Goal: Task Accomplishment & Management: Manage account settings

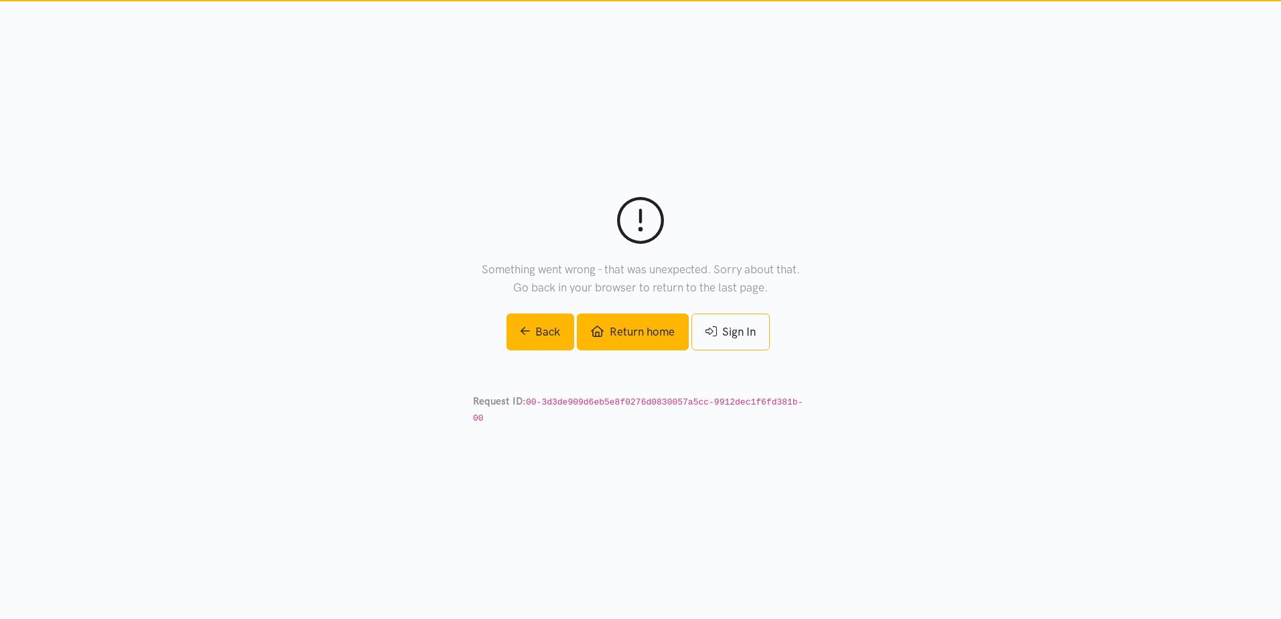
click at [626, 334] on link "Return home" at bounding box center [632, 332] width 111 height 37
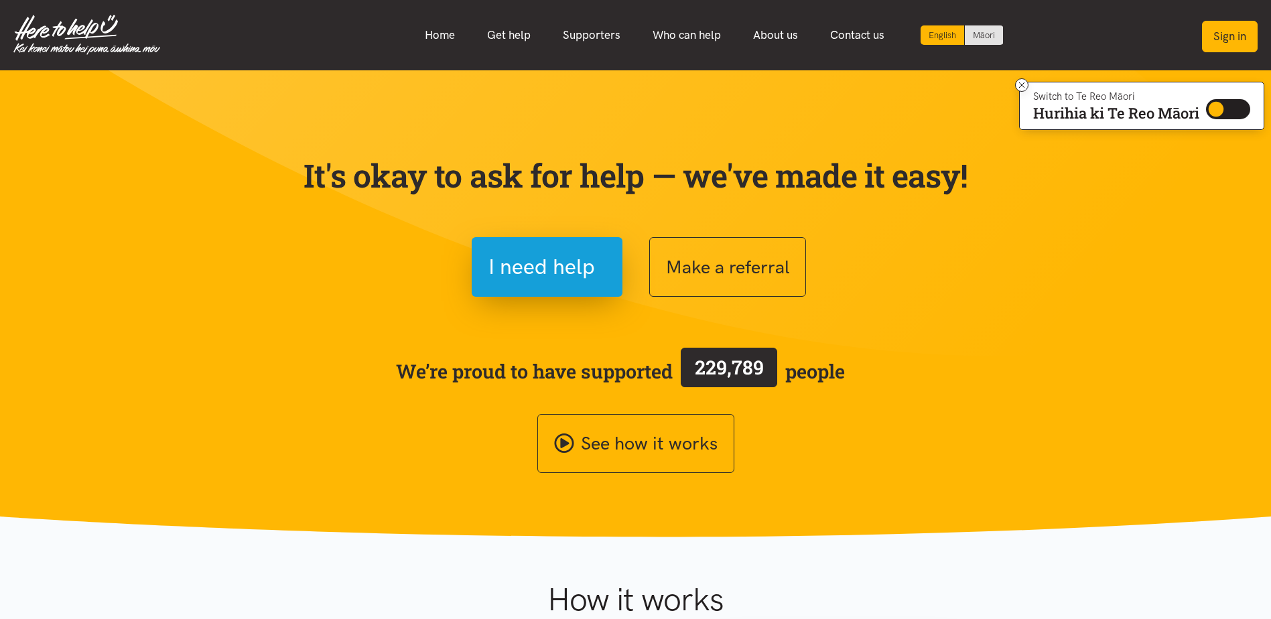
click at [1223, 37] on button "Sign in" at bounding box center [1230, 36] width 56 height 31
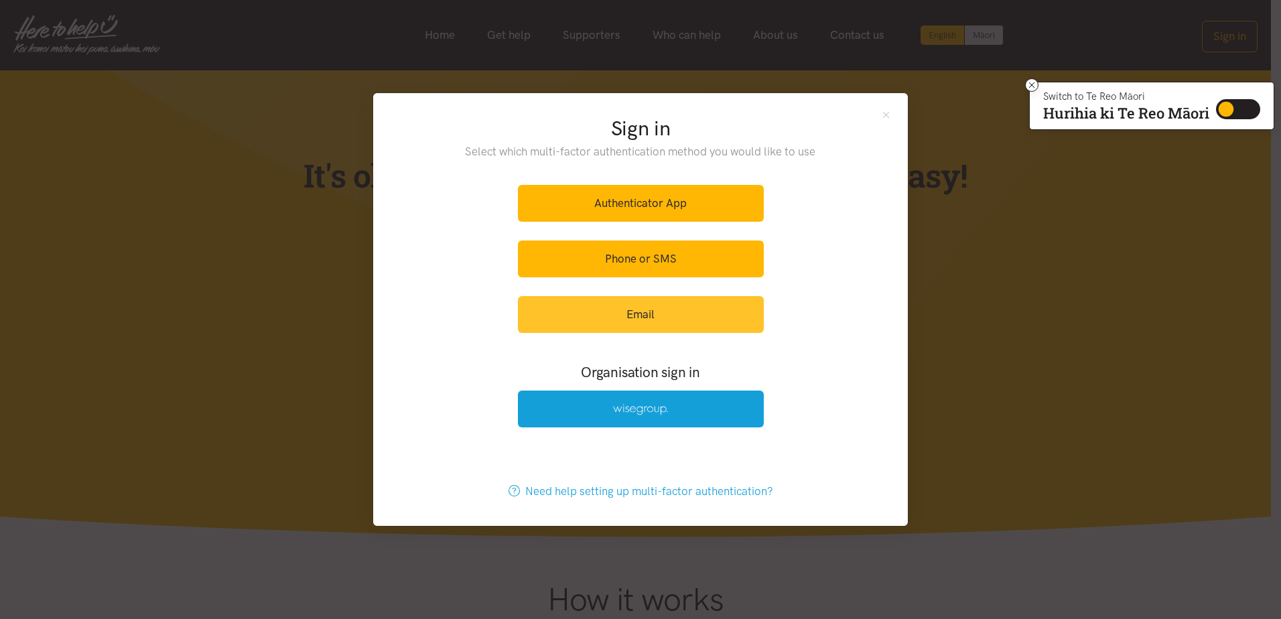
click at [665, 311] on link "Email" at bounding box center [641, 314] width 246 height 37
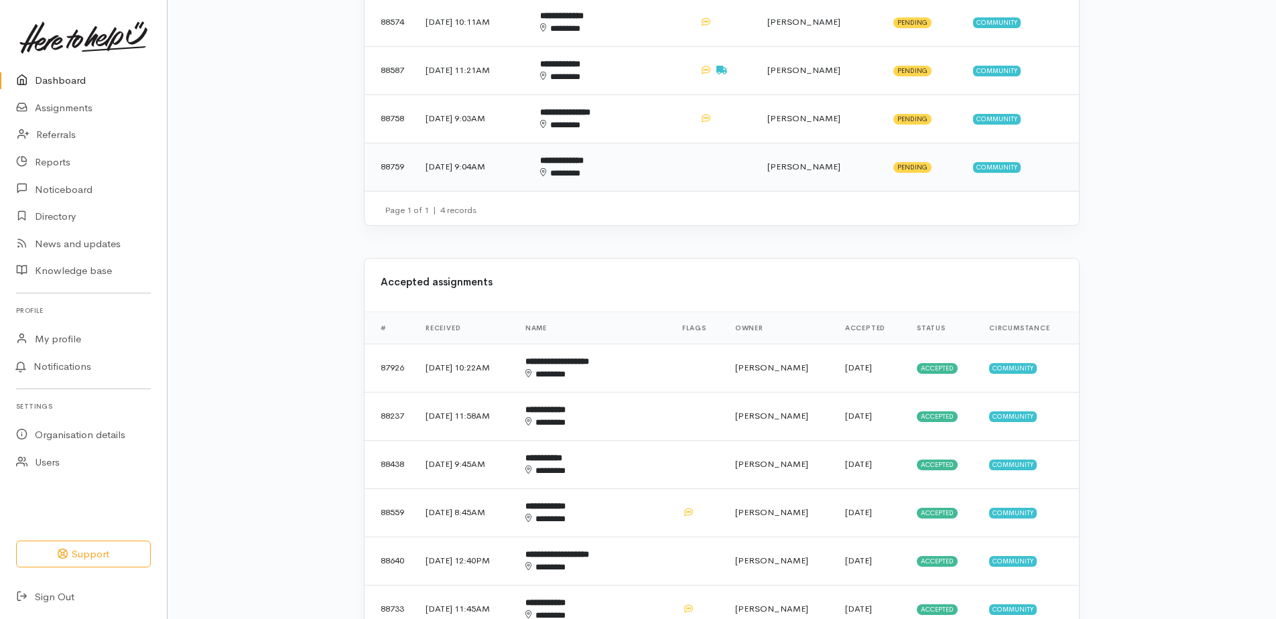
scroll to position [603, 0]
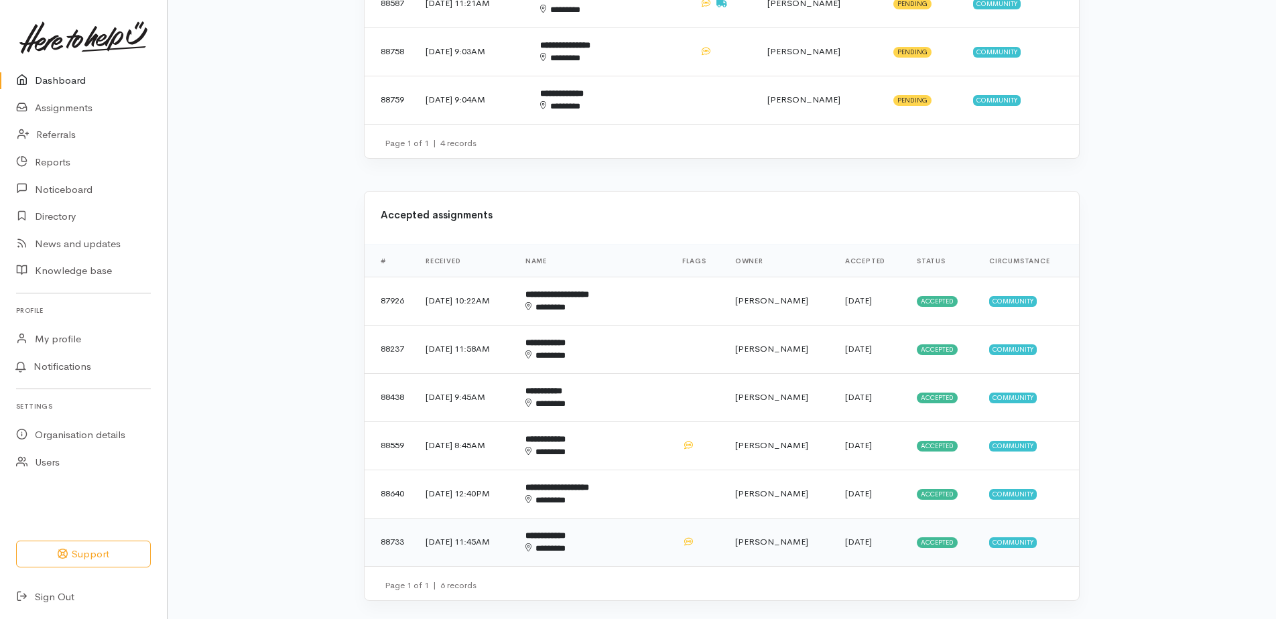
click at [565, 540] on b "**********" at bounding box center [545, 535] width 40 height 9
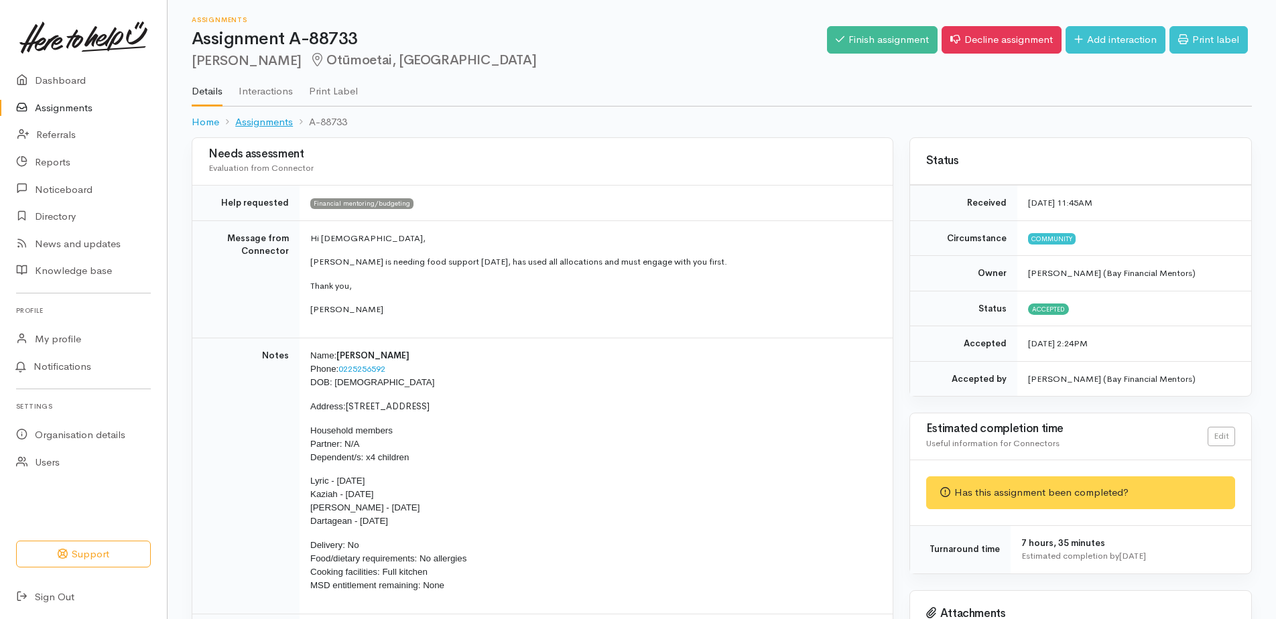
click at [281, 119] on link "Assignments" at bounding box center [264, 122] width 58 height 15
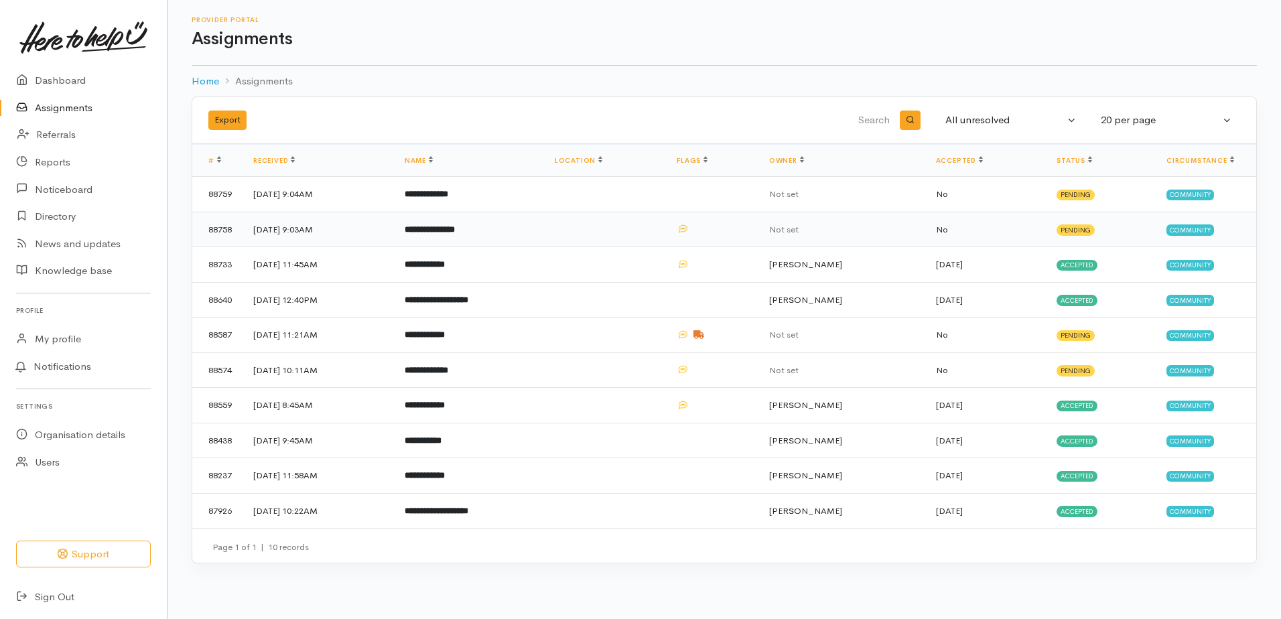
click at [455, 231] on b "**********" at bounding box center [430, 229] width 50 height 9
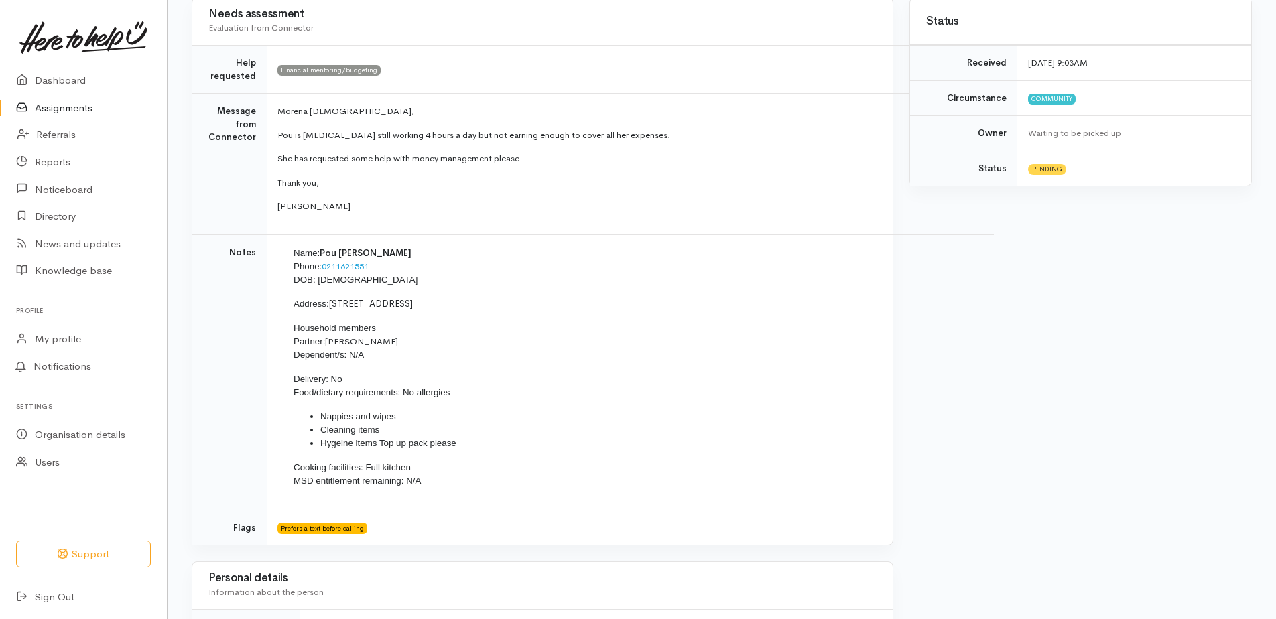
scroll to position [186, 0]
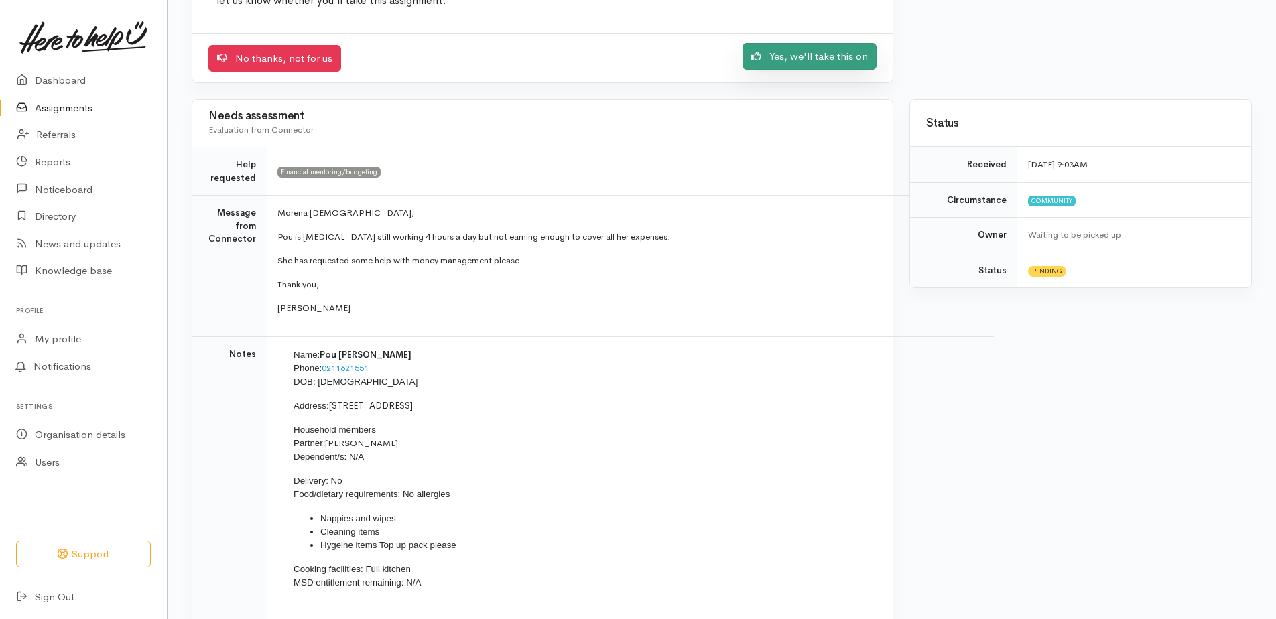
click at [818, 50] on link "Yes, we'll take this on" at bounding box center [809, 56] width 134 height 27
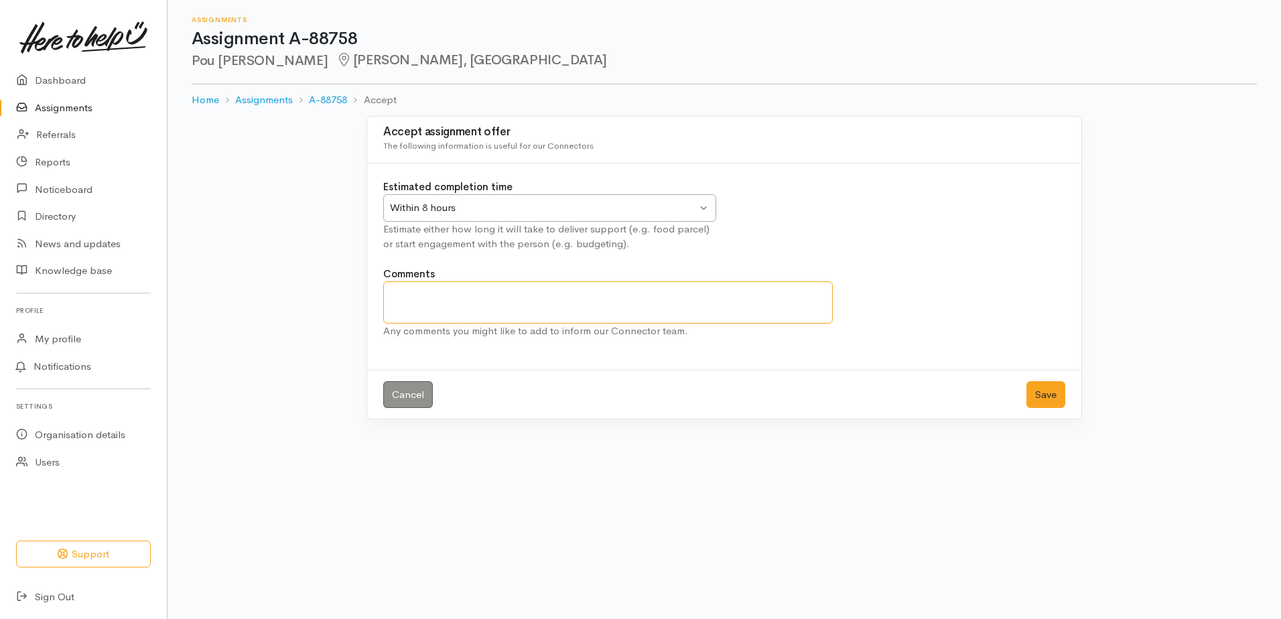
click at [438, 294] on textarea "Comments" at bounding box center [608, 302] width 450 height 42
click at [1044, 395] on button "Save" at bounding box center [1045, 394] width 39 height 27
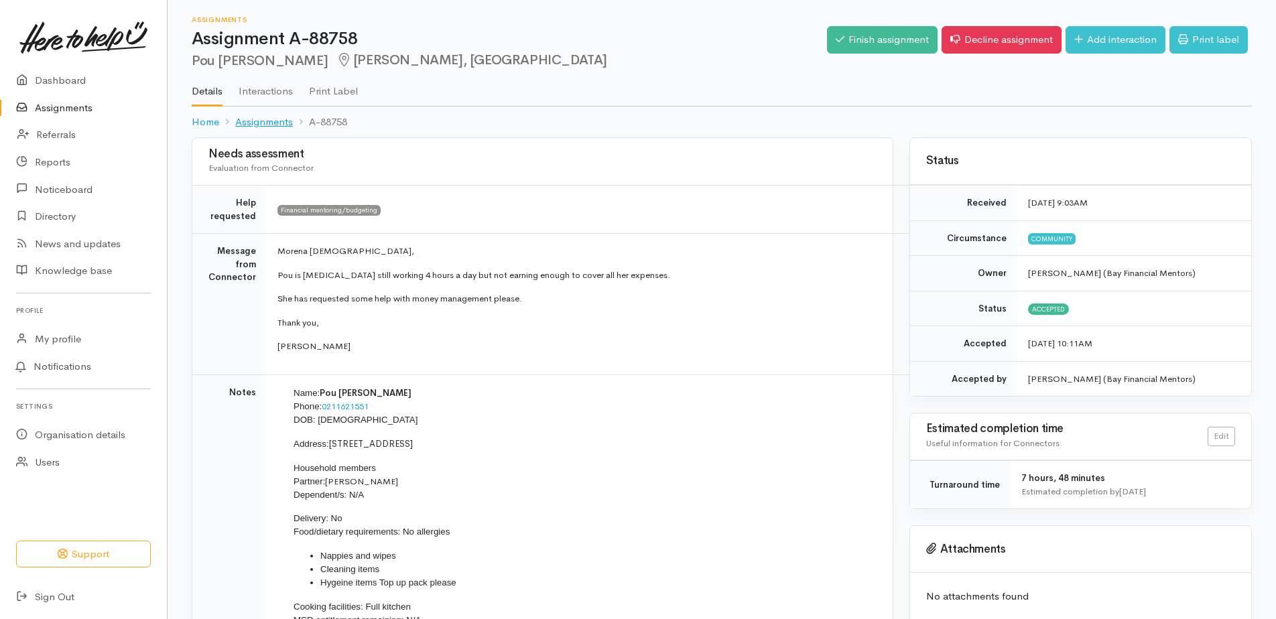
click at [275, 125] on link "Assignments" at bounding box center [264, 122] width 58 height 15
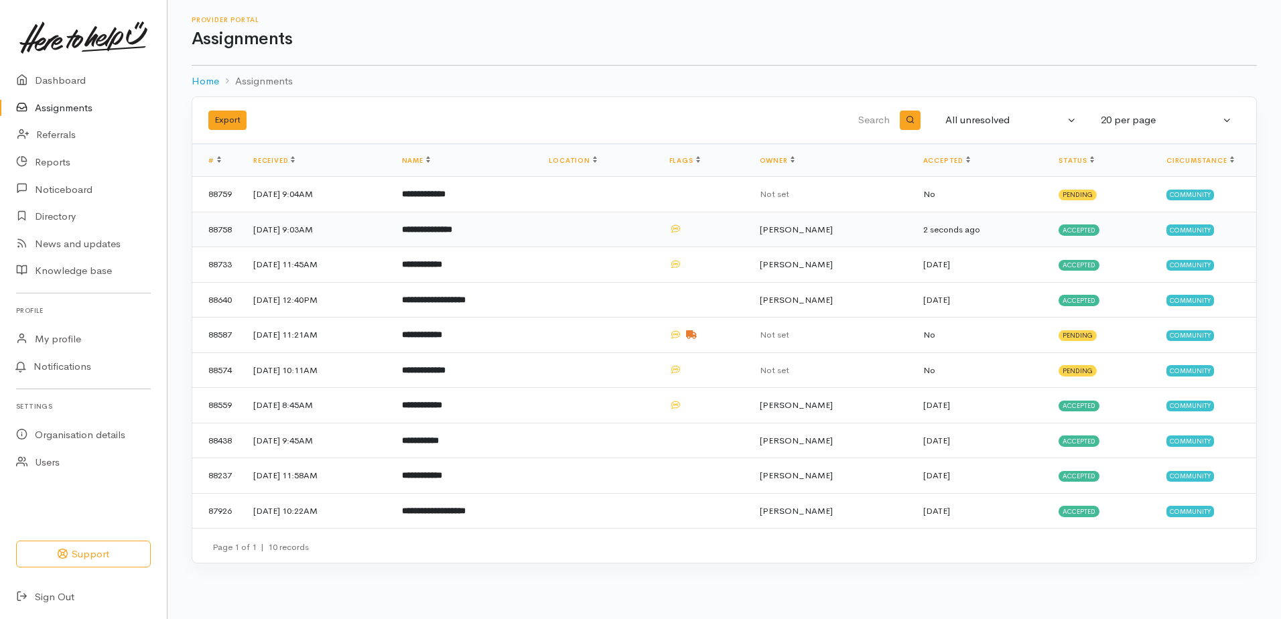
click at [452, 234] on b "**********" at bounding box center [427, 229] width 50 height 9
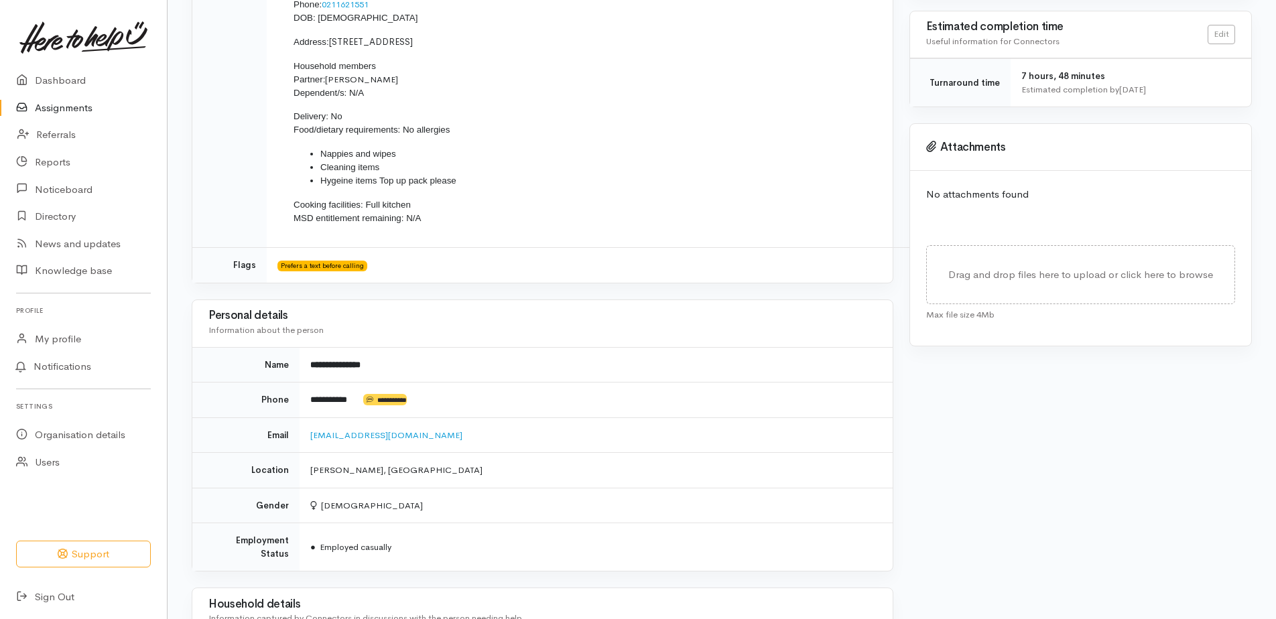
scroll to position [853, 0]
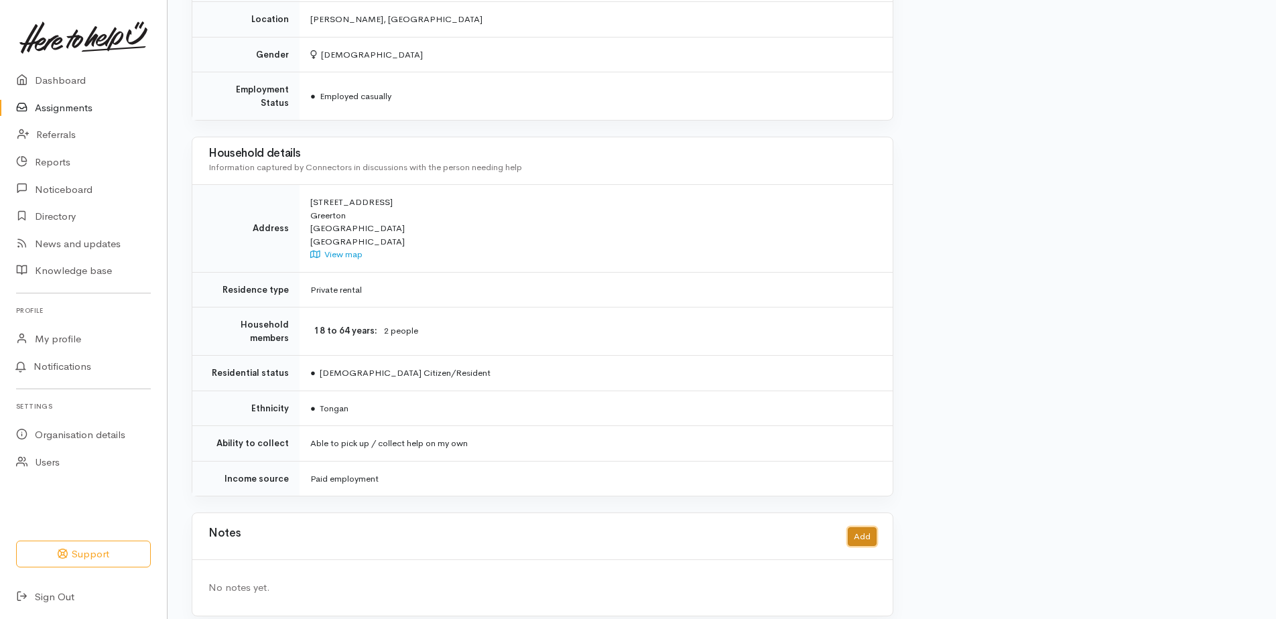
click at [870, 527] on button "Add" at bounding box center [861, 536] width 29 height 19
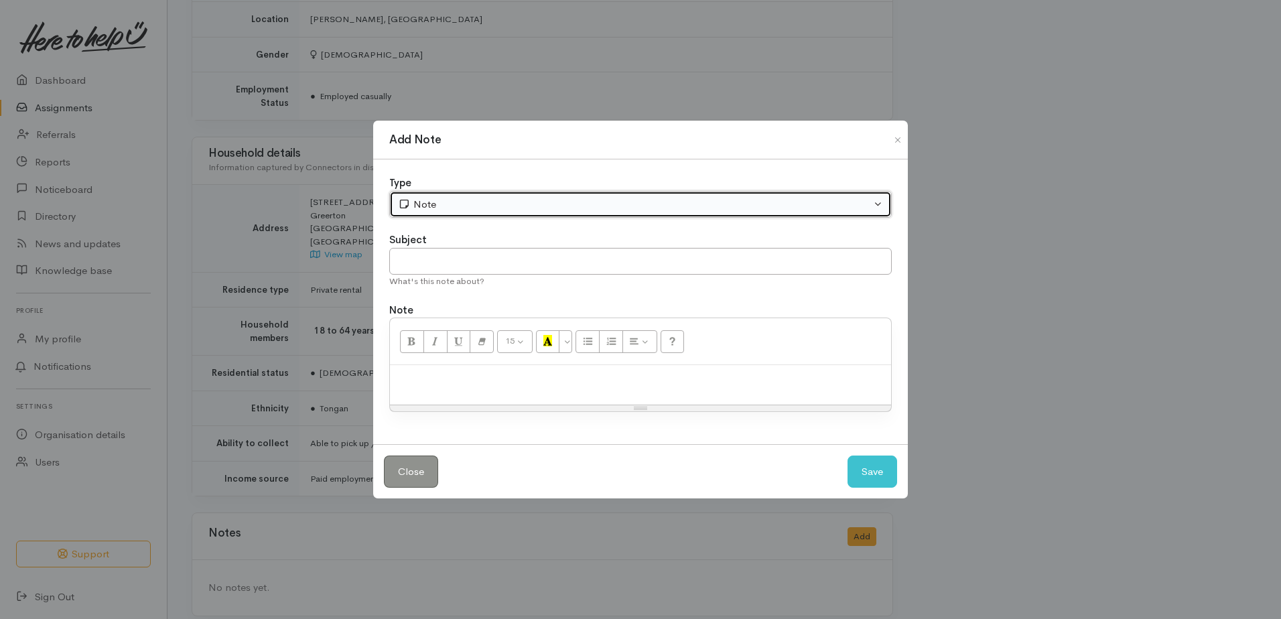
click at [508, 200] on div "Note" at bounding box center [634, 204] width 473 height 15
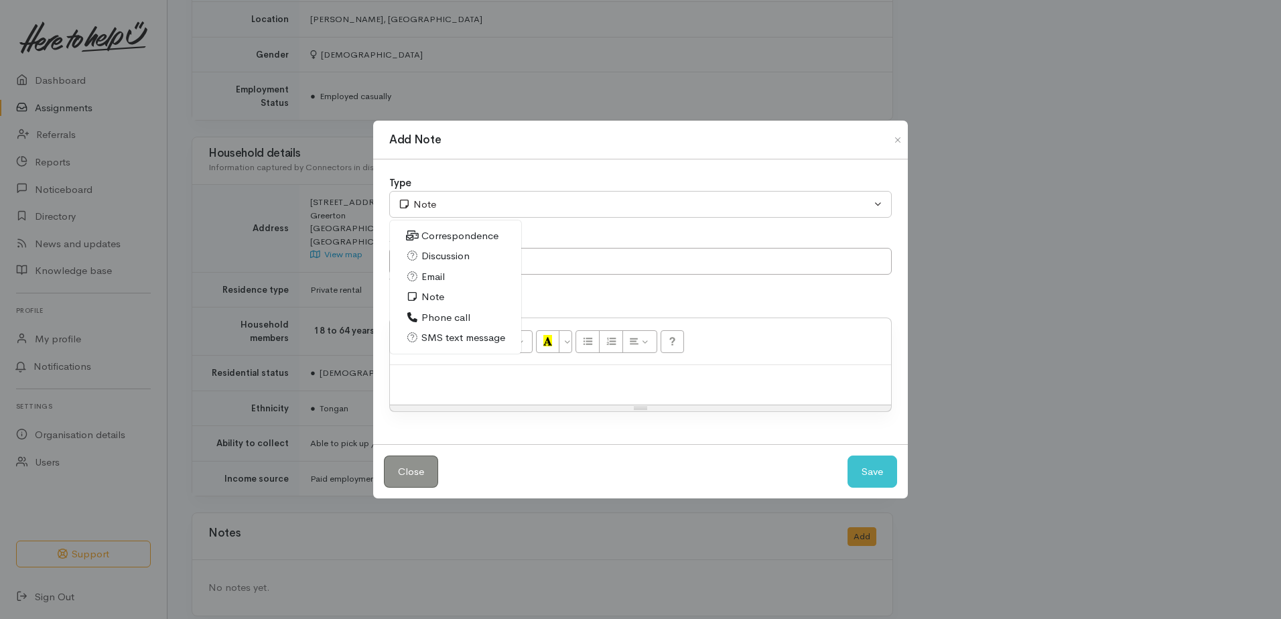
click at [454, 311] on link "Phone call" at bounding box center [455, 317] width 131 height 21
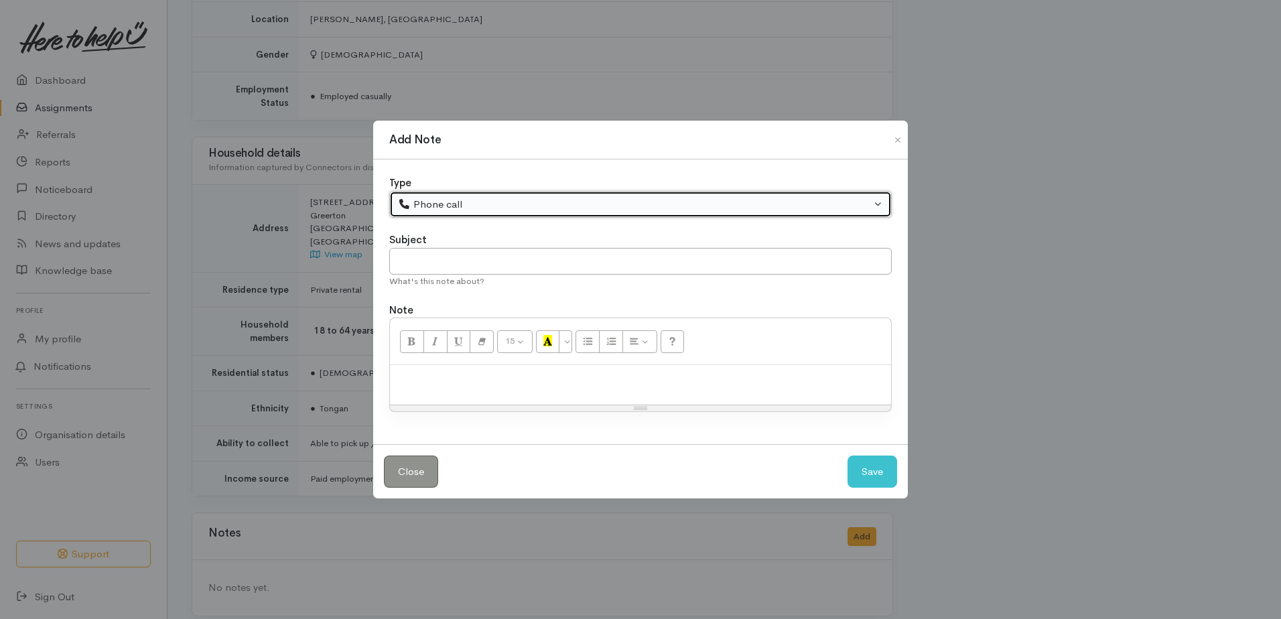
click at [433, 194] on button "Phone call" at bounding box center [640, 204] width 502 height 27
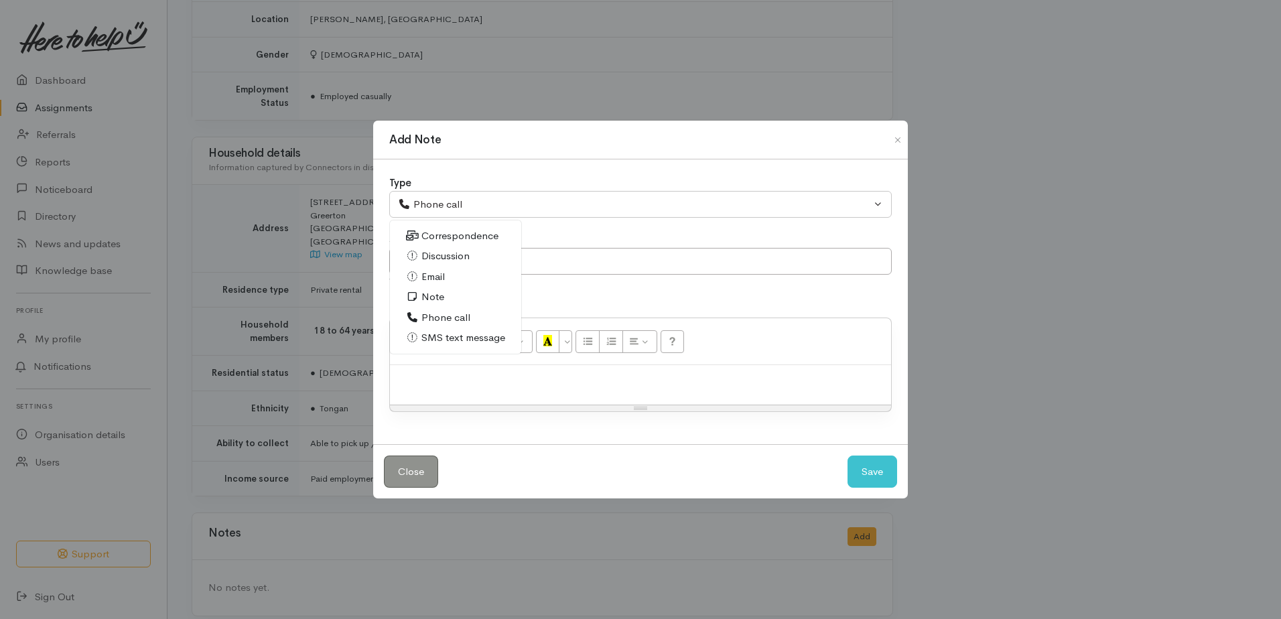
click at [467, 337] on span "SMS text message" at bounding box center [463, 337] width 84 height 15
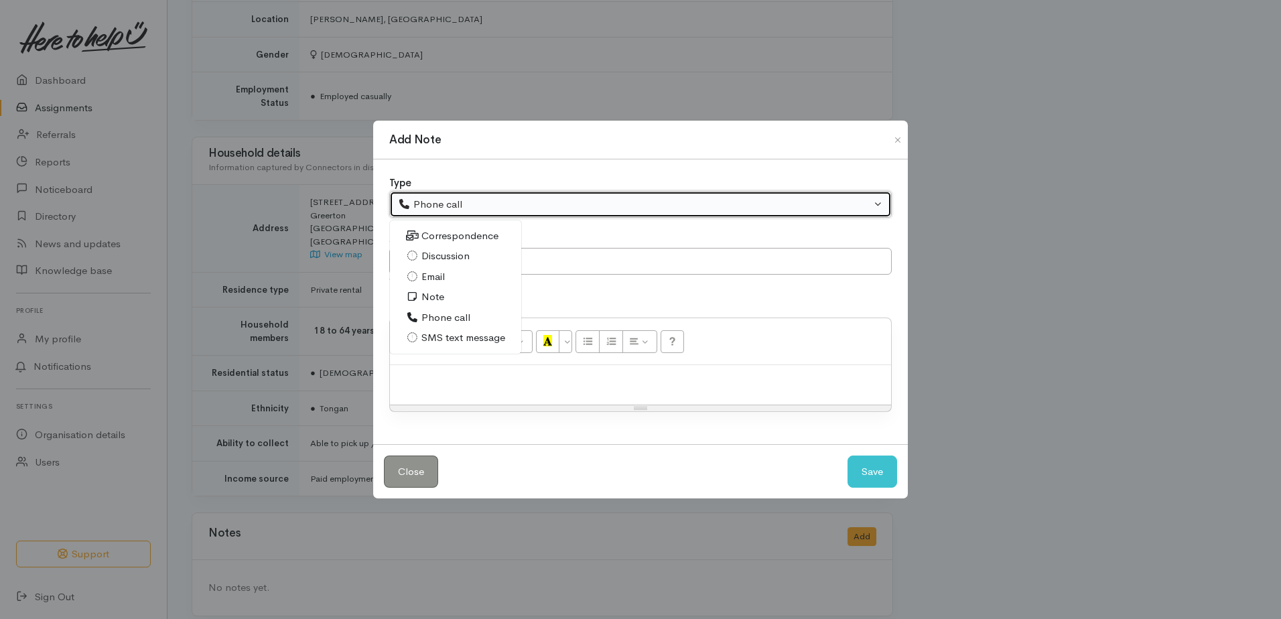
select select "5"
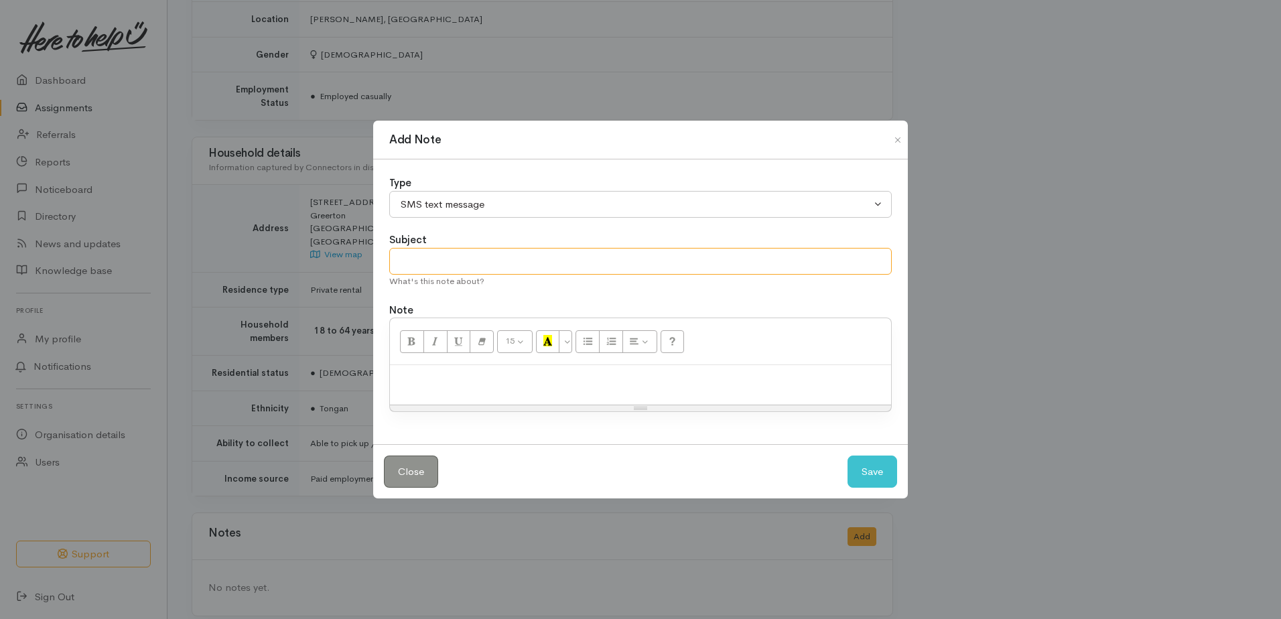
click at [452, 261] on input "text" at bounding box center [640, 261] width 502 height 27
type input "Have sent text as requested"
click at [429, 369] on div at bounding box center [640, 385] width 501 height 40
click at [883, 475] on button "Save" at bounding box center [872, 472] width 50 height 33
select select "1"
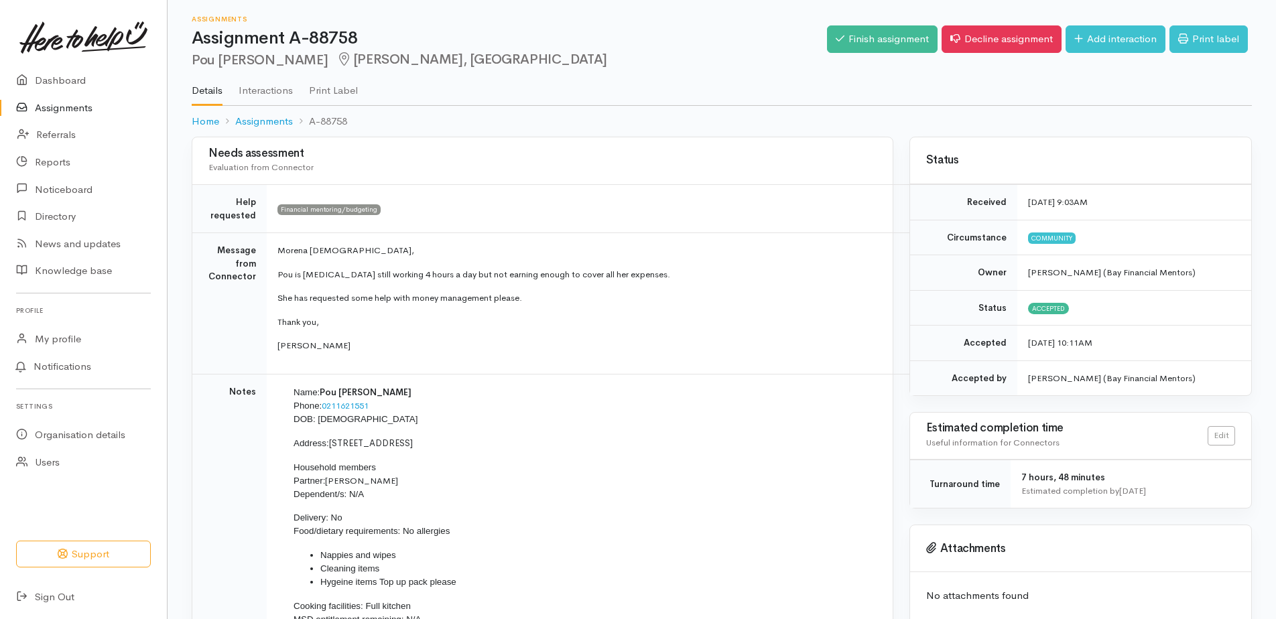
scroll to position [0, 0]
click at [251, 124] on link "Assignments" at bounding box center [264, 122] width 58 height 15
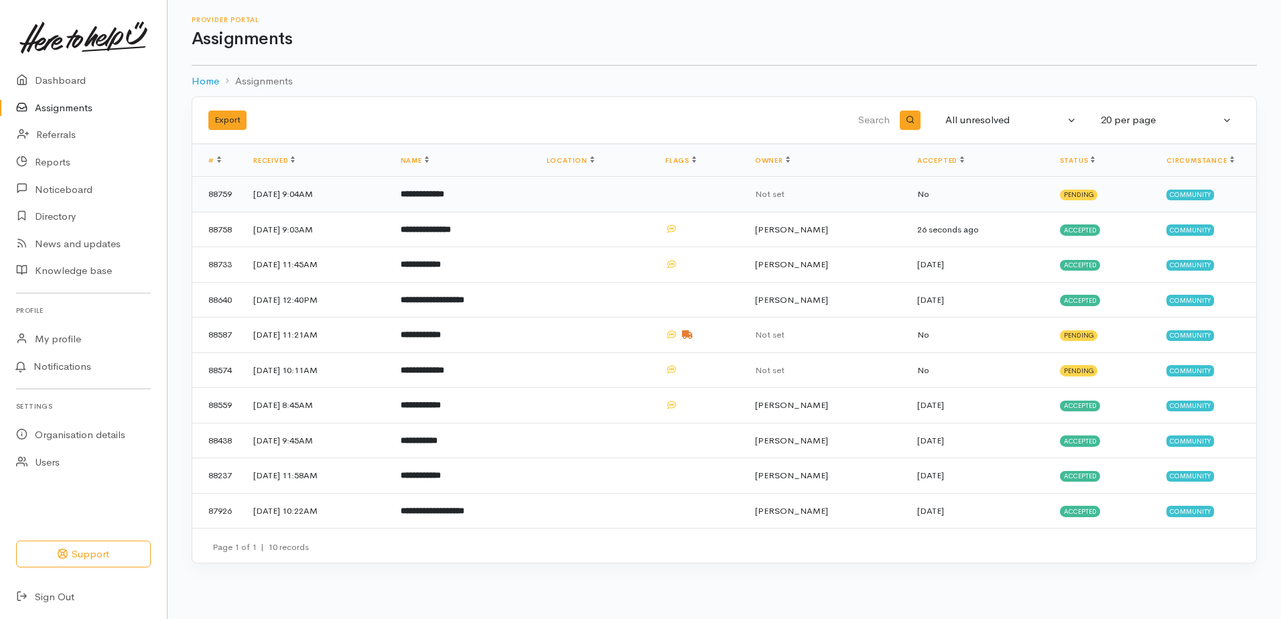
click at [444, 190] on b "**********" at bounding box center [423, 194] width 44 height 9
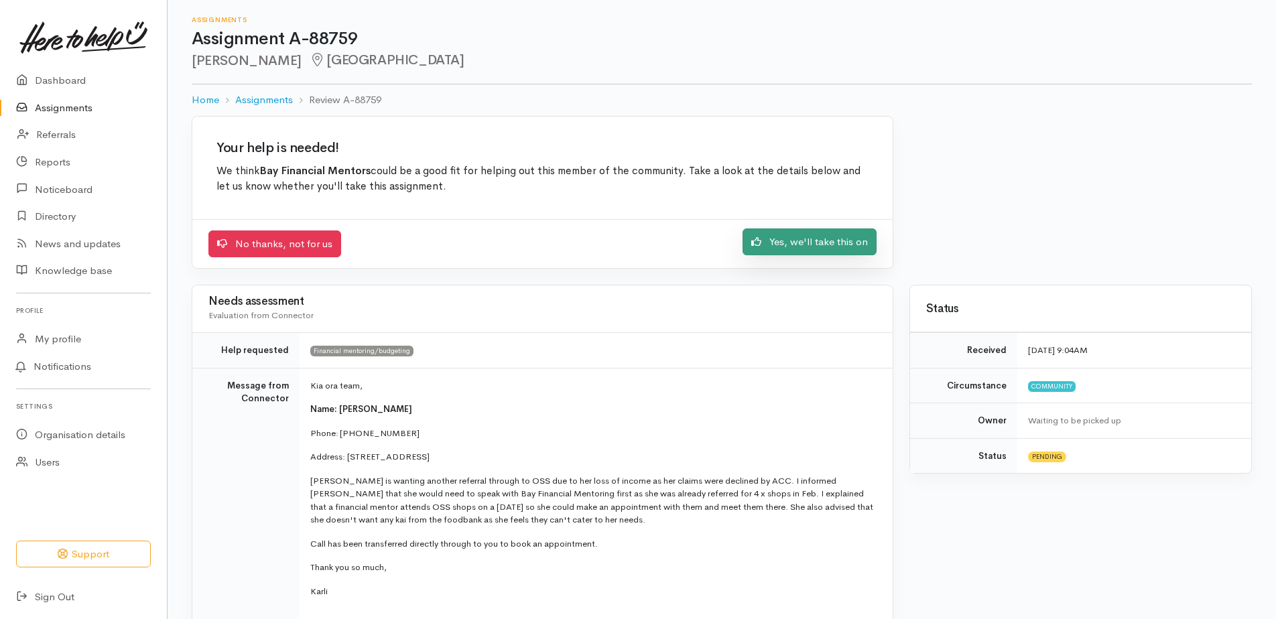
click at [822, 241] on link "Yes, we'll take this on" at bounding box center [809, 241] width 134 height 27
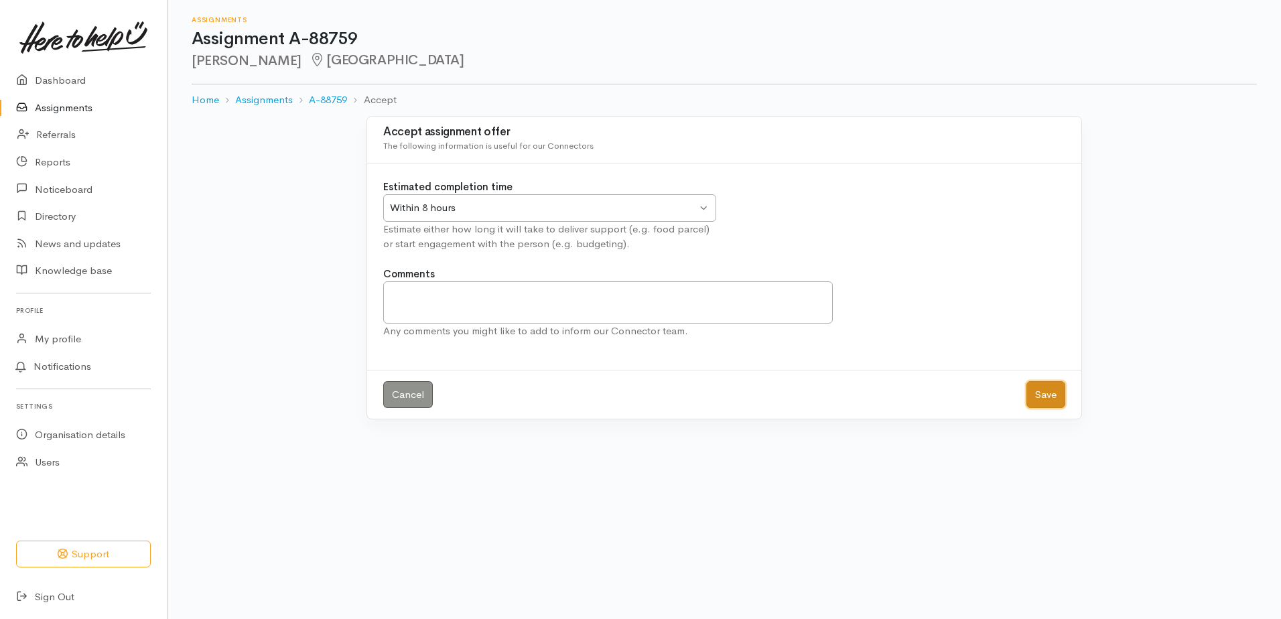
click at [1045, 400] on button "Save" at bounding box center [1045, 394] width 39 height 27
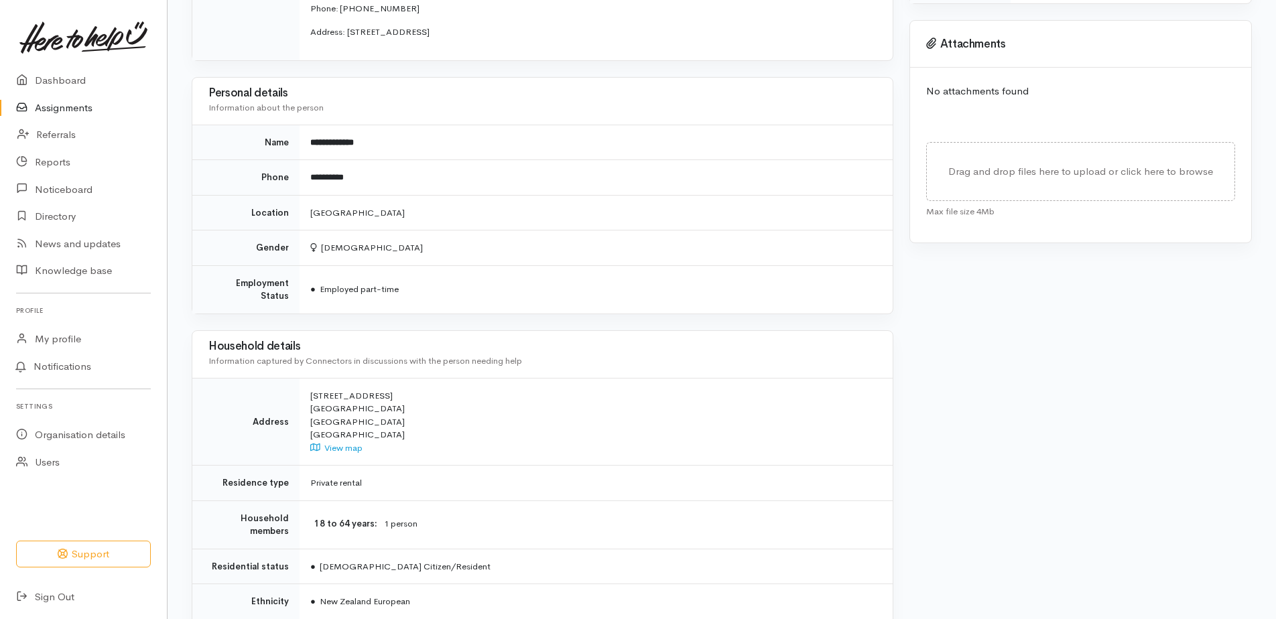
scroll to position [663, 0]
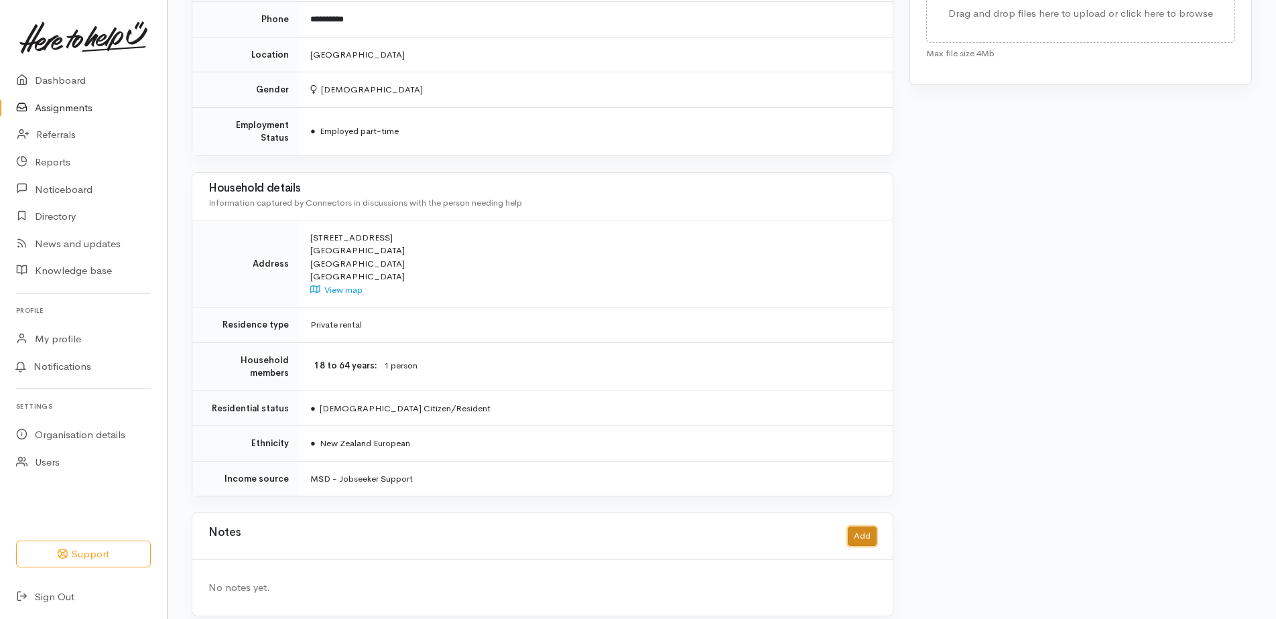
click at [855, 527] on button "Add" at bounding box center [861, 536] width 29 height 19
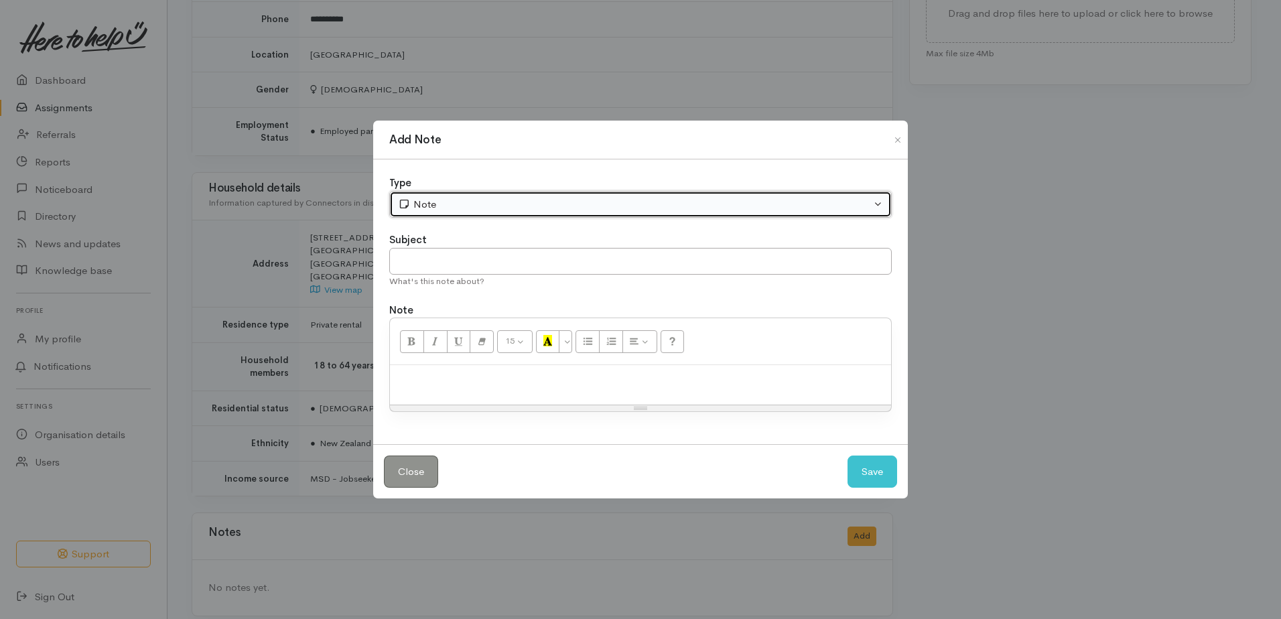
click at [508, 204] on div "Note" at bounding box center [634, 204] width 473 height 15
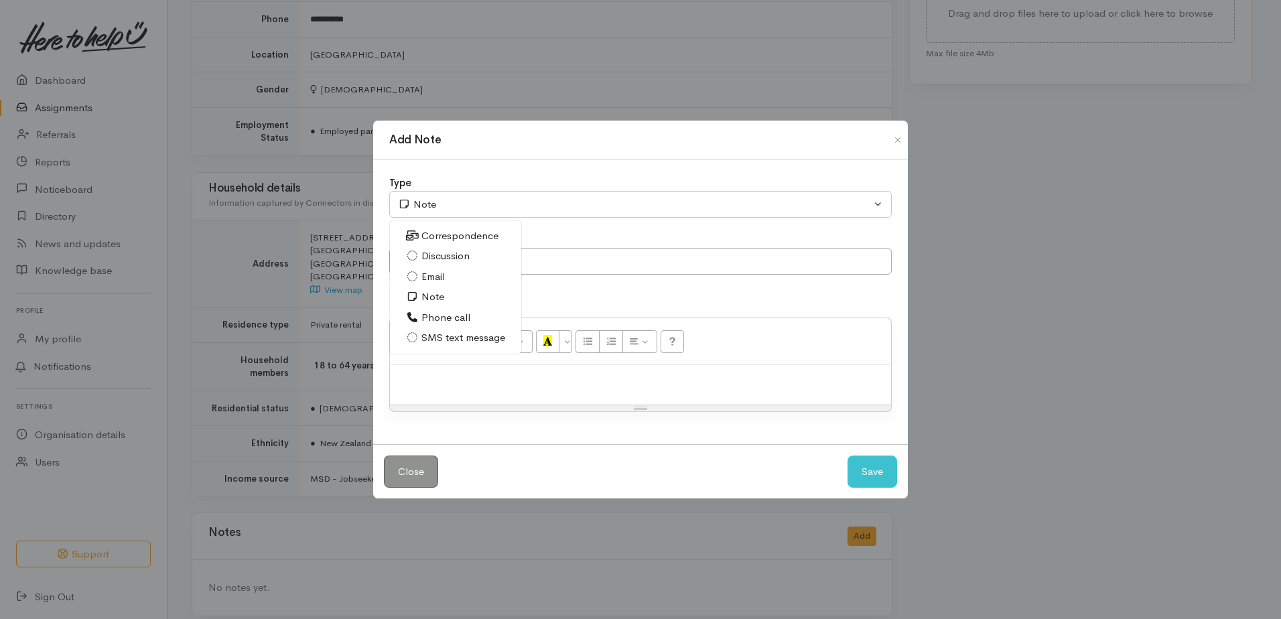
click at [441, 336] on span "SMS text message" at bounding box center [463, 337] width 84 height 15
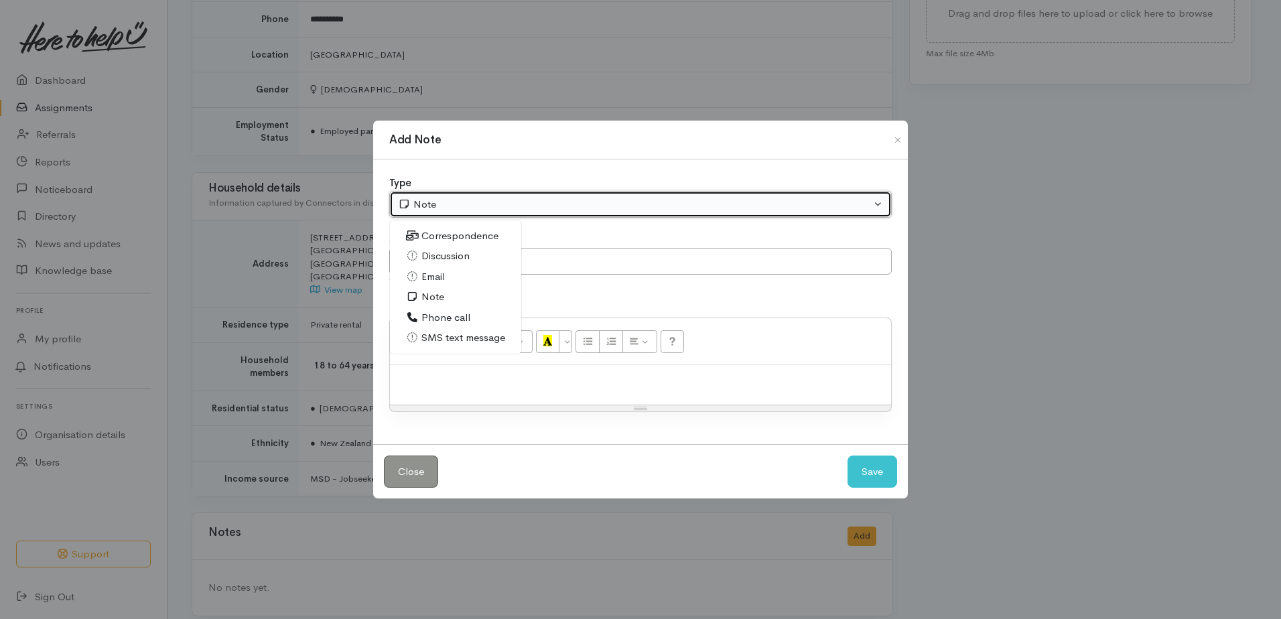
select select "5"
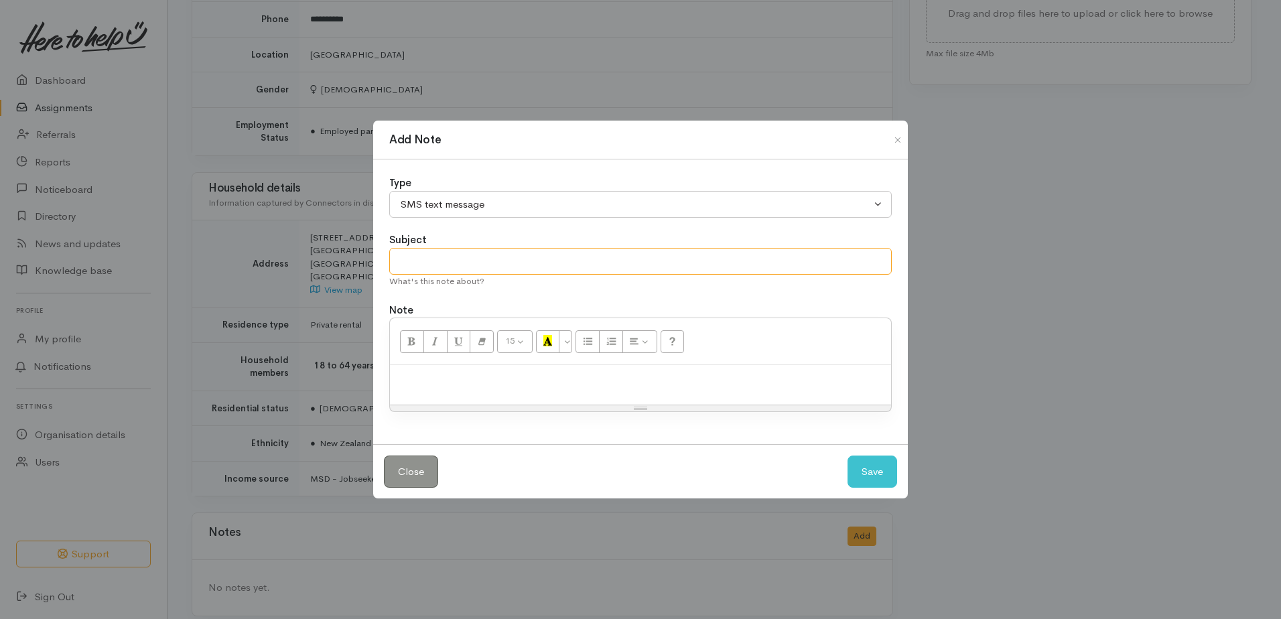
click at [439, 256] on input "text" at bounding box center [640, 261] width 502 height 27
type input "Sent 15/09"
click at [874, 464] on button "Save" at bounding box center [872, 472] width 50 height 33
click at [502, 387] on div at bounding box center [640, 385] width 501 height 40
click at [878, 470] on button "Save" at bounding box center [872, 472] width 50 height 33
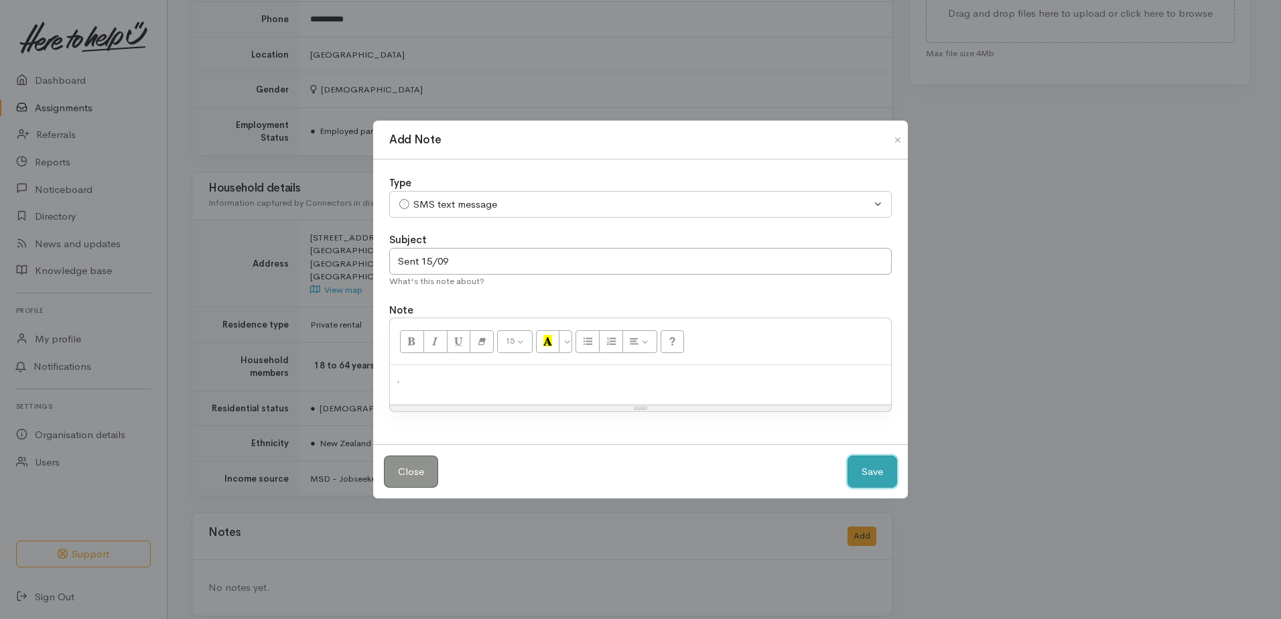
select select "1"
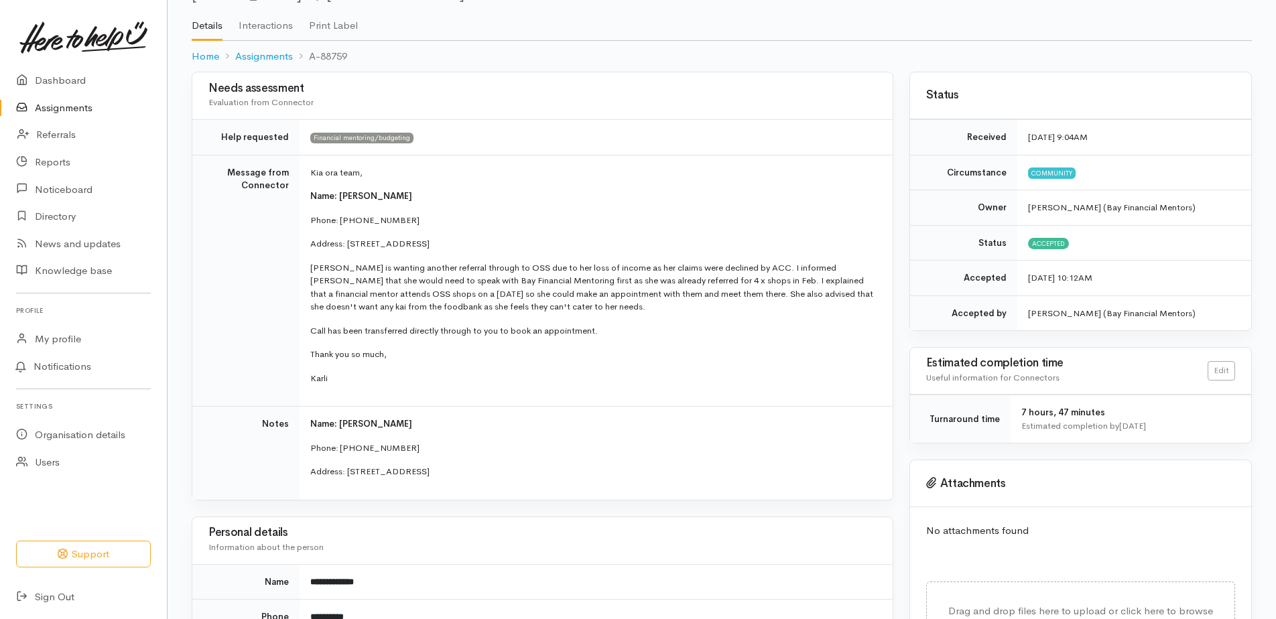
scroll to position [0, 0]
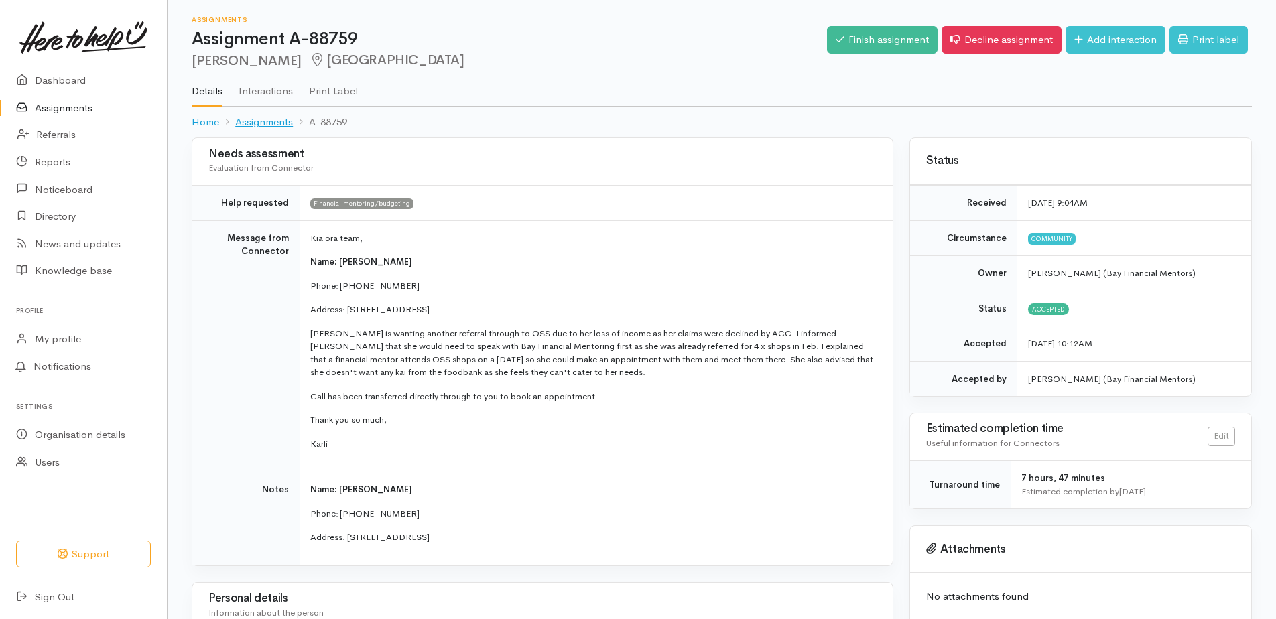
click at [273, 117] on link "Assignments" at bounding box center [264, 122] width 58 height 15
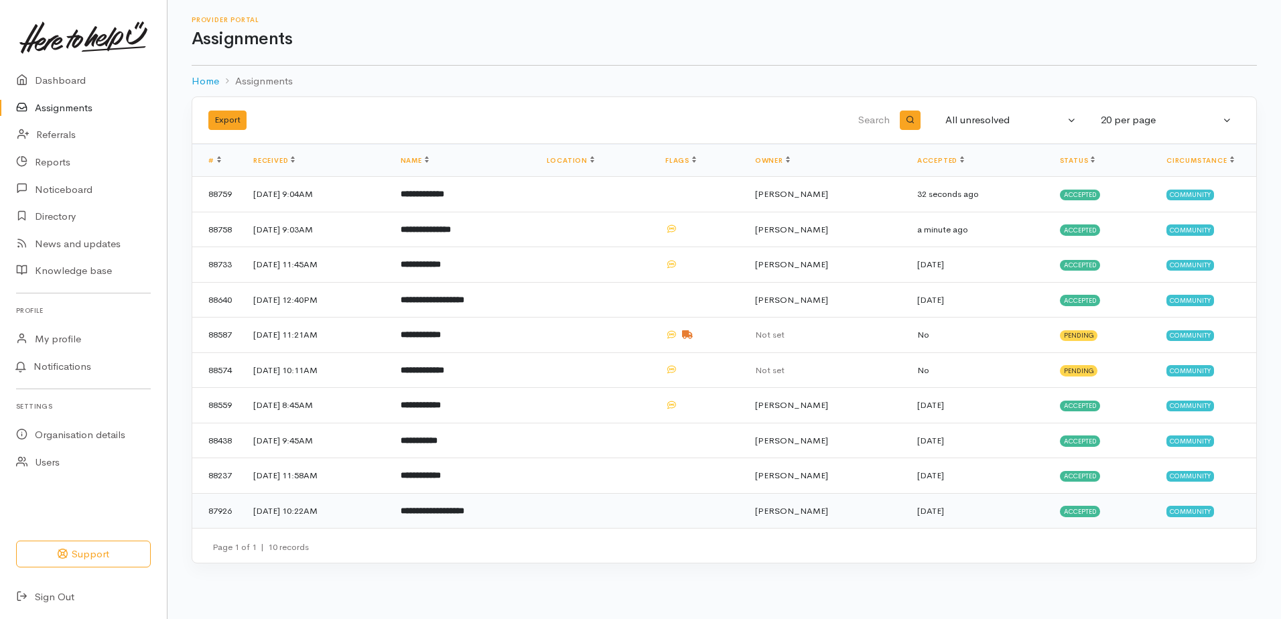
click at [464, 514] on b "**********" at bounding box center [433, 510] width 64 height 9
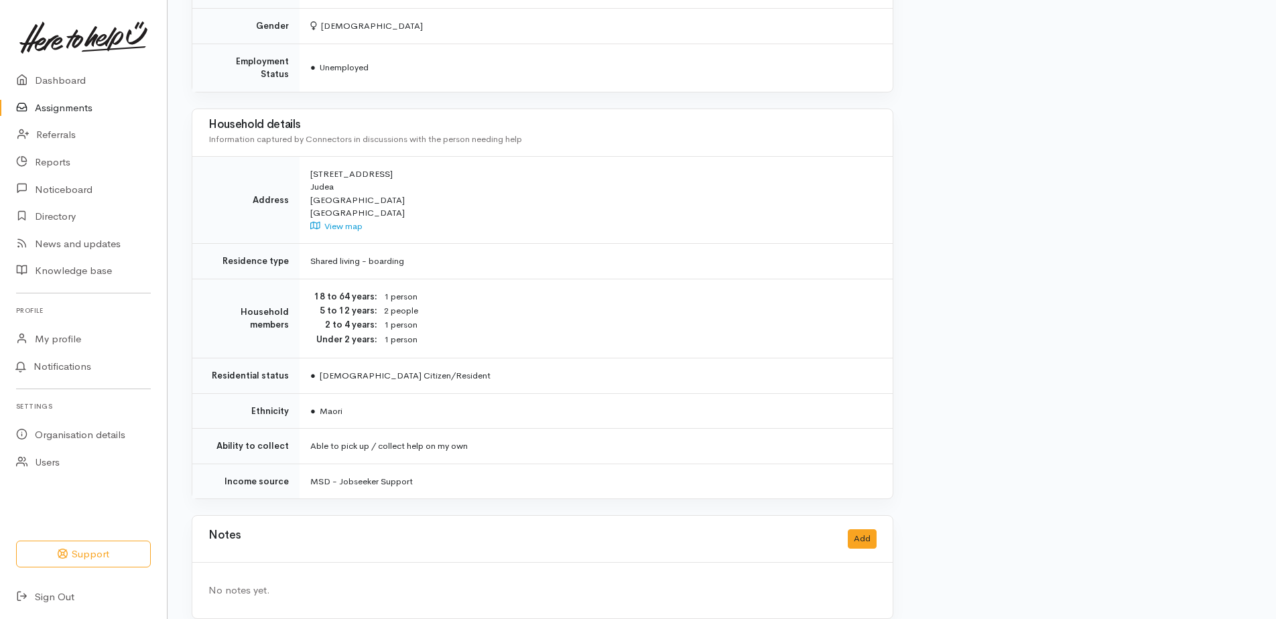
scroll to position [981, 0]
click at [857, 527] on button "Add" at bounding box center [861, 536] width 29 height 19
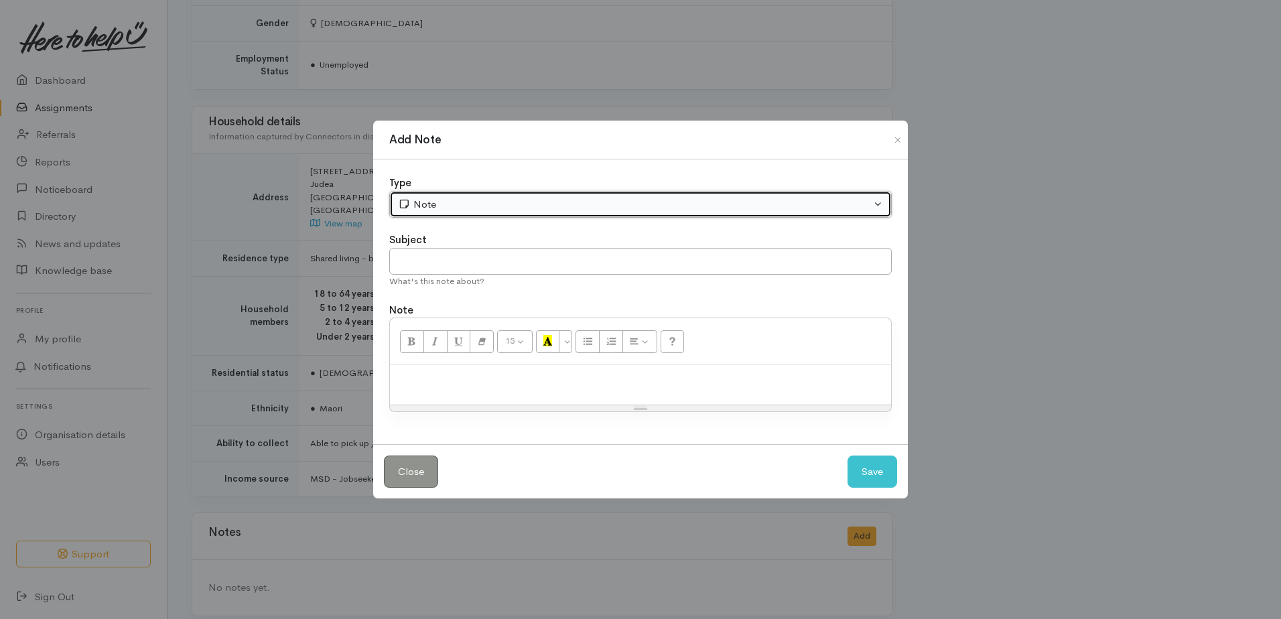
click at [425, 211] on div "Note" at bounding box center [634, 204] width 473 height 15
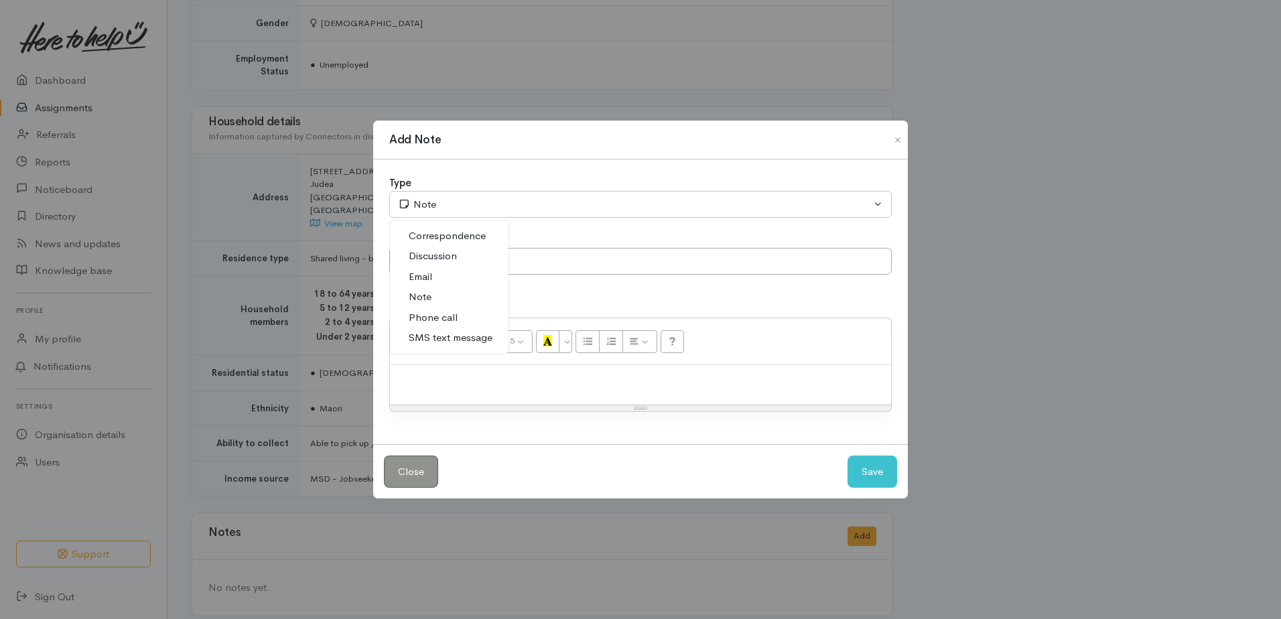
click at [429, 336] on span "SMS text message" at bounding box center [451, 337] width 84 height 15
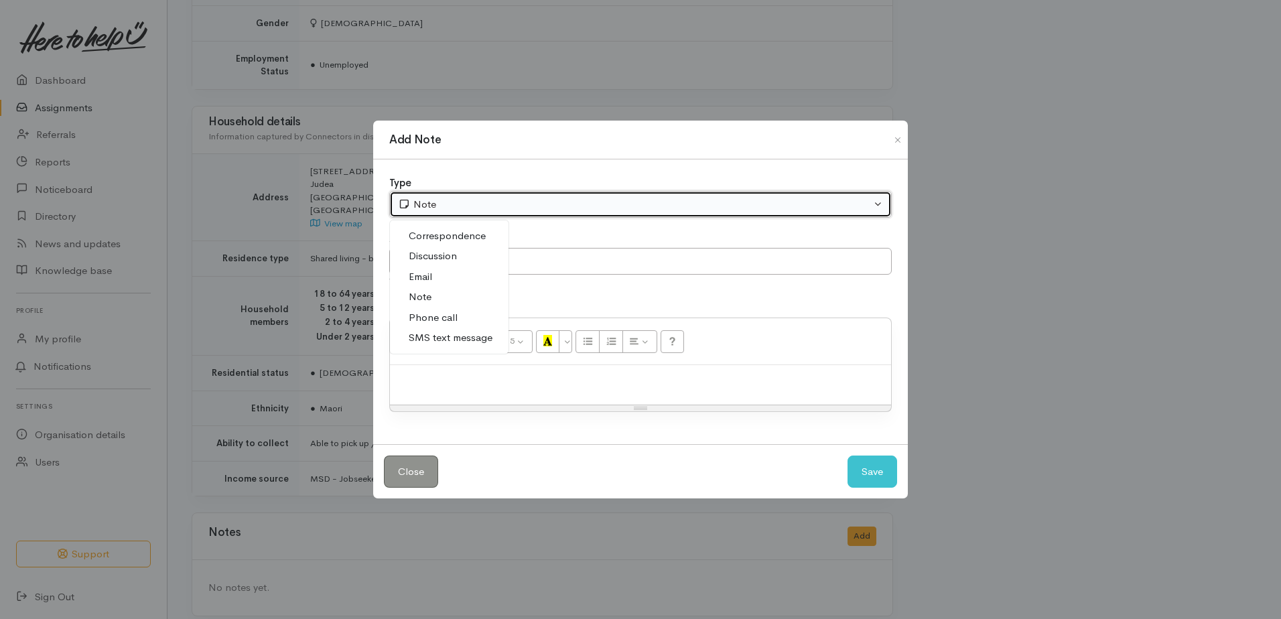
select select "5"
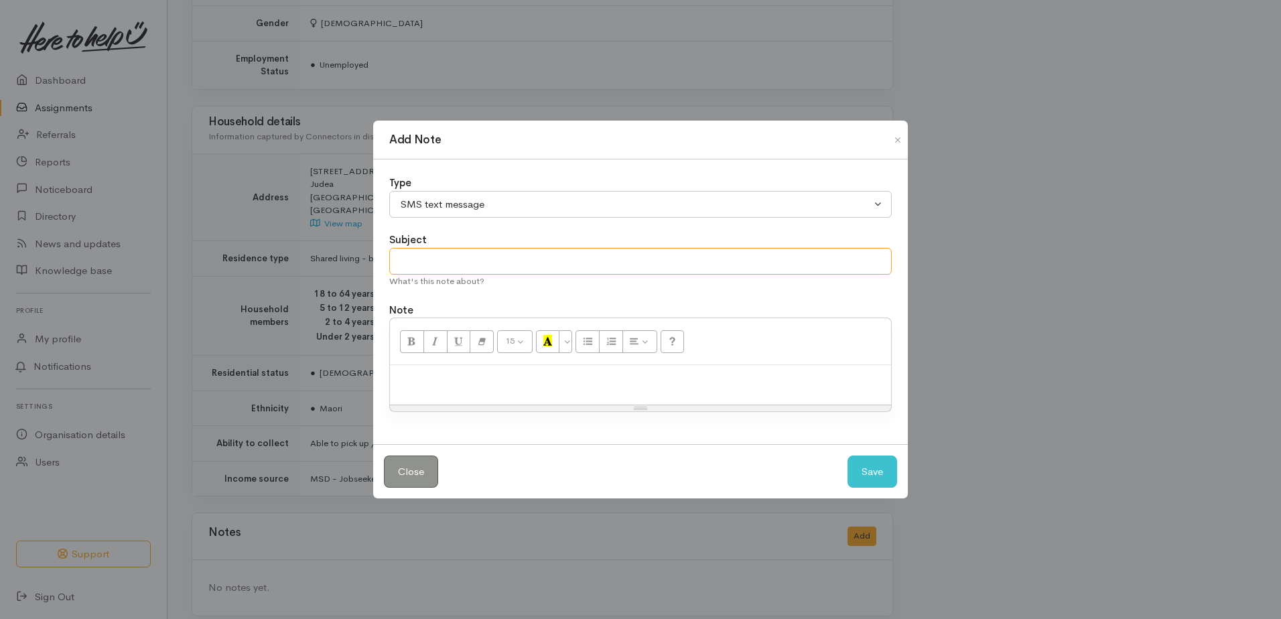
click at [431, 261] on input "text" at bounding box center [640, 261] width 502 height 27
type input "15/09"
click at [421, 385] on p at bounding box center [641, 379] width 488 height 15
click at [861, 474] on button "Save" at bounding box center [872, 472] width 50 height 33
select select "1"
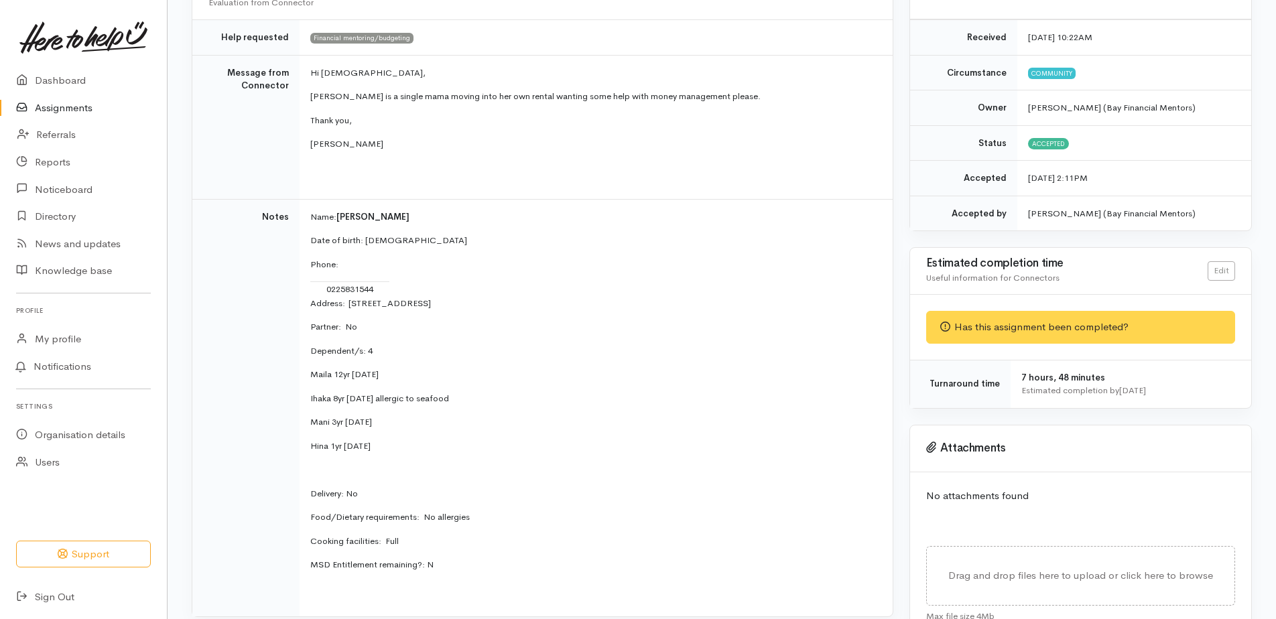
scroll to position [0, 0]
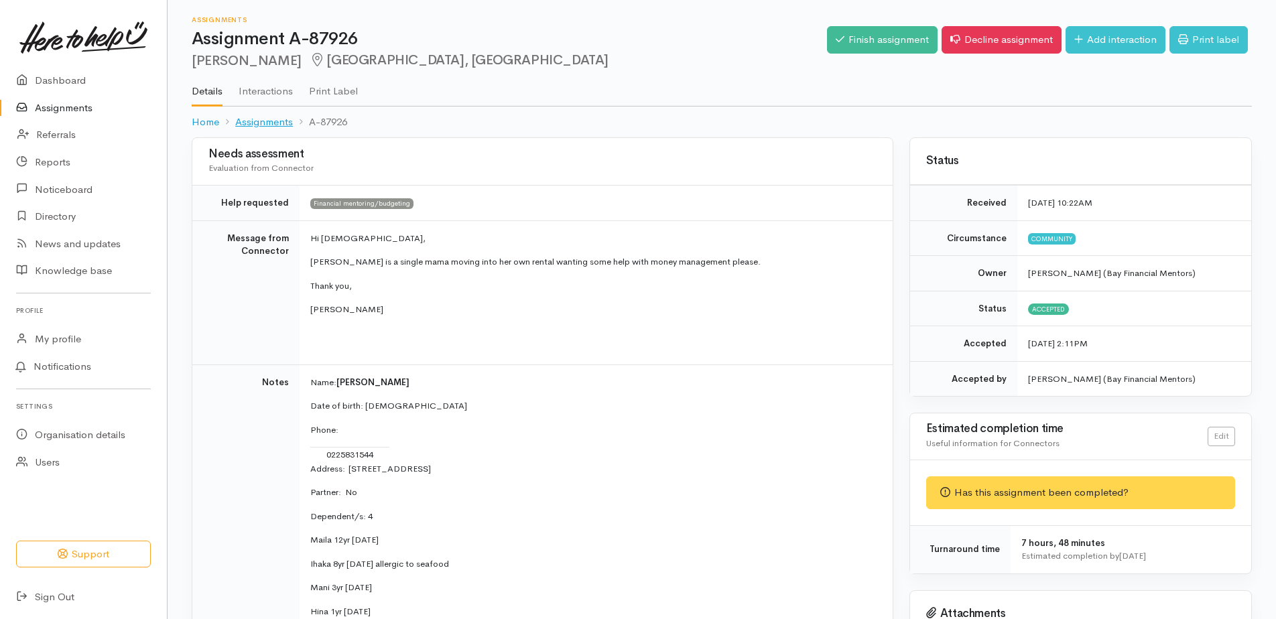
click at [256, 126] on link "Assignments" at bounding box center [264, 122] width 58 height 15
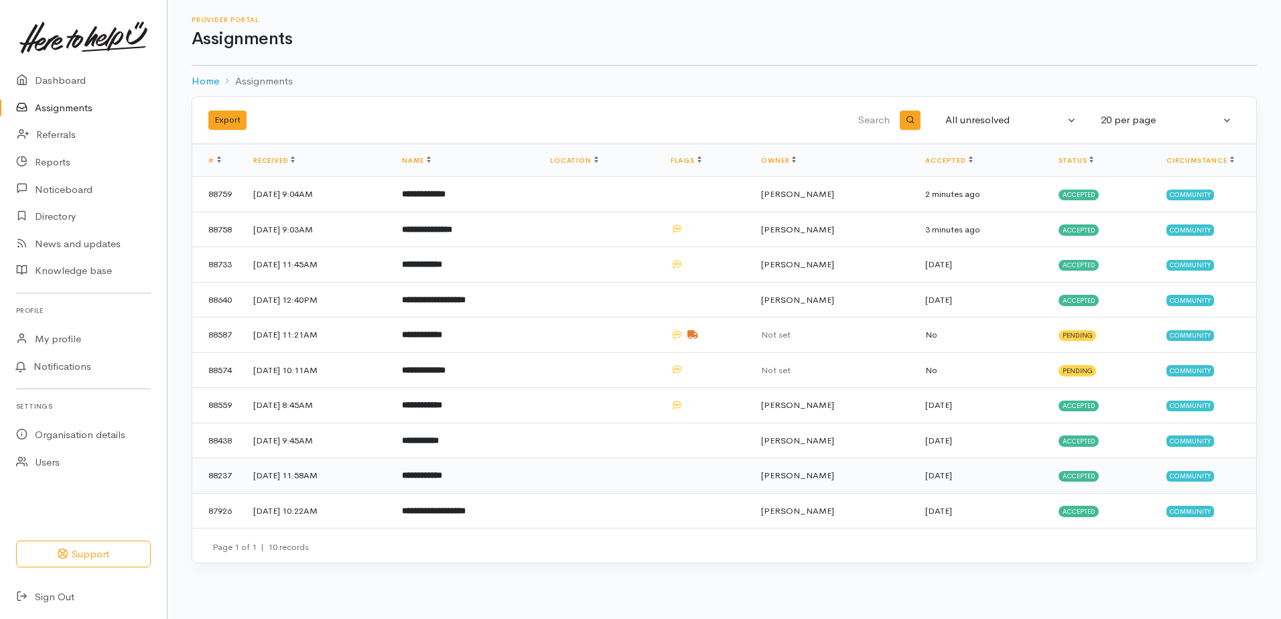
click at [442, 476] on b "**********" at bounding box center [422, 475] width 40 height 9
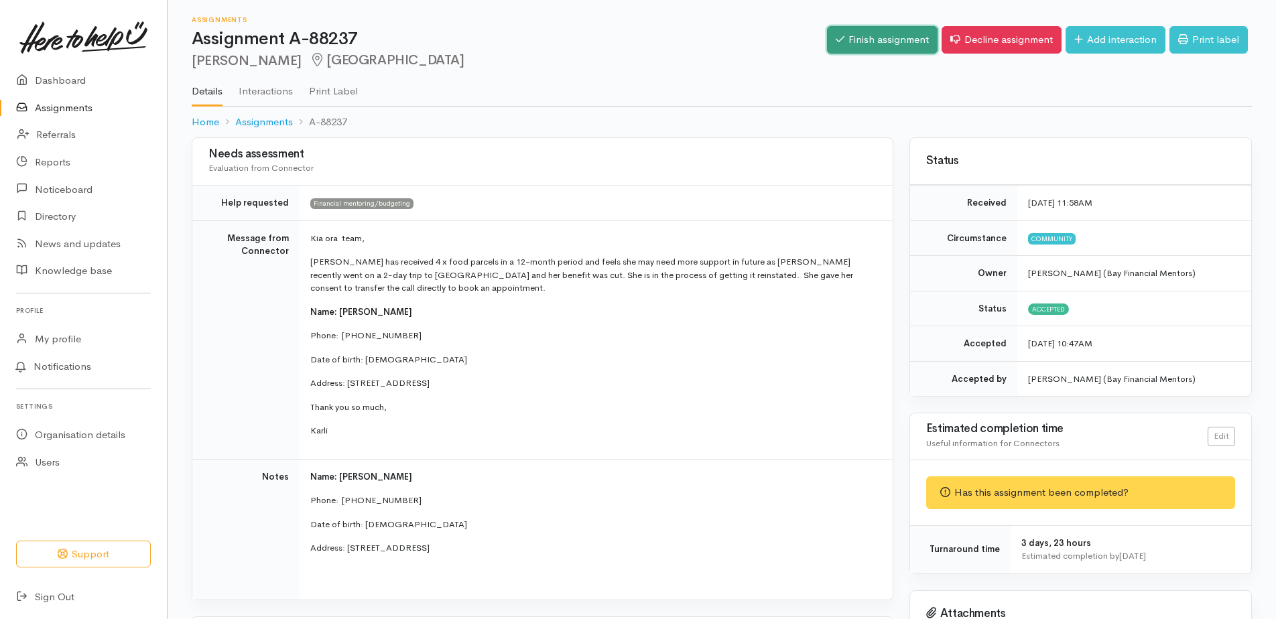
click at [873, 37] on link "Finish assignment" at bounding box center [882, 39] width 111 height 27
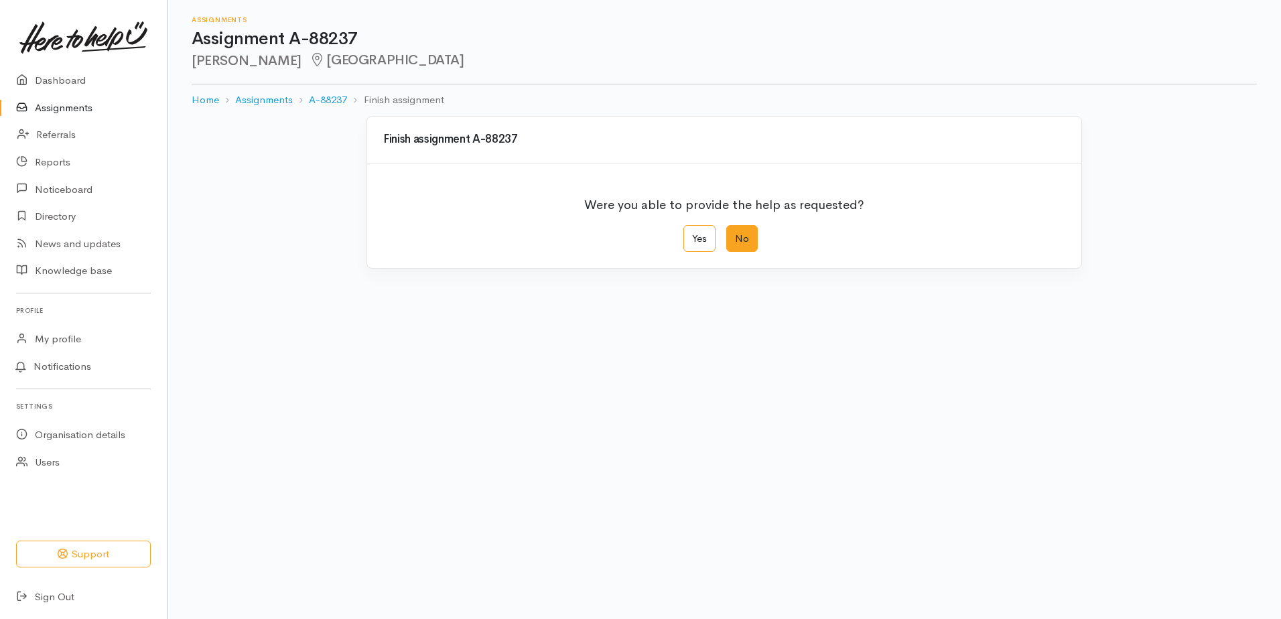
click at [740, 240] on label "No" at bounding box center [741, 238] width 31 height 27
click at [735, 234] on input "No" at bounding box center [730, 229] width 9 height 9
radio input "true"
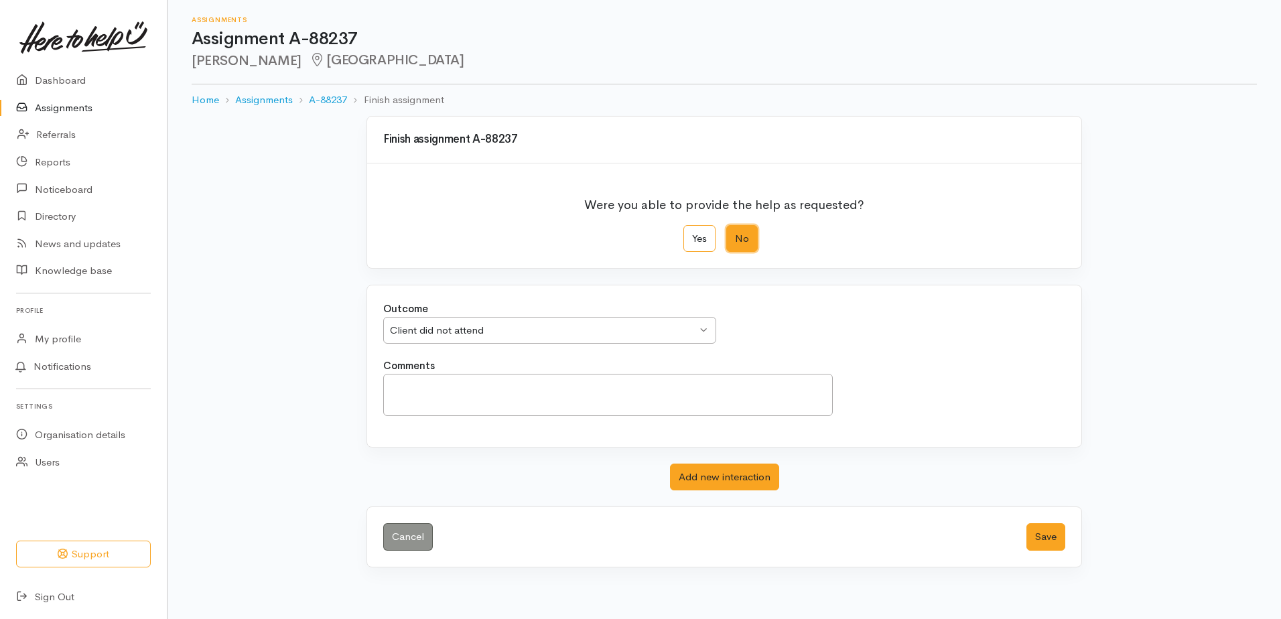
click at [671, 330] on div "Client did not attend" at bounding box center [543, 330] width 307 height 15
click at [423, 380] on textarea "Comments" at bounding box center [608, 395] width 450 height 42
type textarea "No contact made"
click at [1048, 537] on button "Save" at bounding box center [1045, 536] width 39 height 27
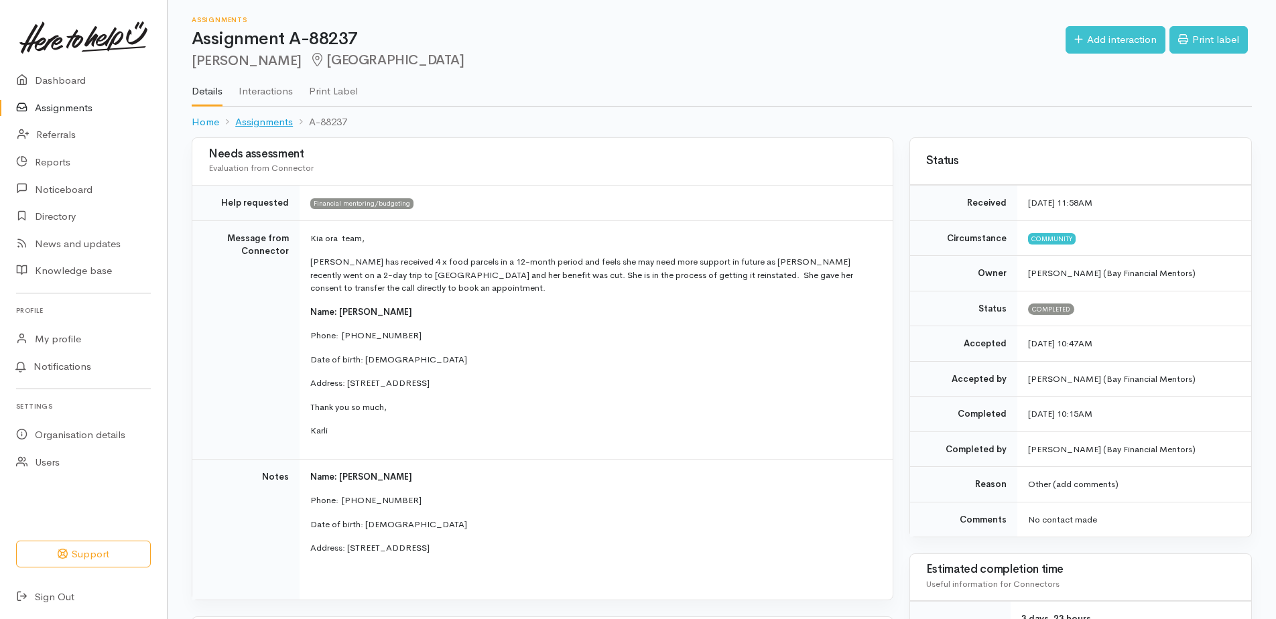
click at [256, 119] on link "Assignments" at bounding box center [264, 122] width 58 height 15
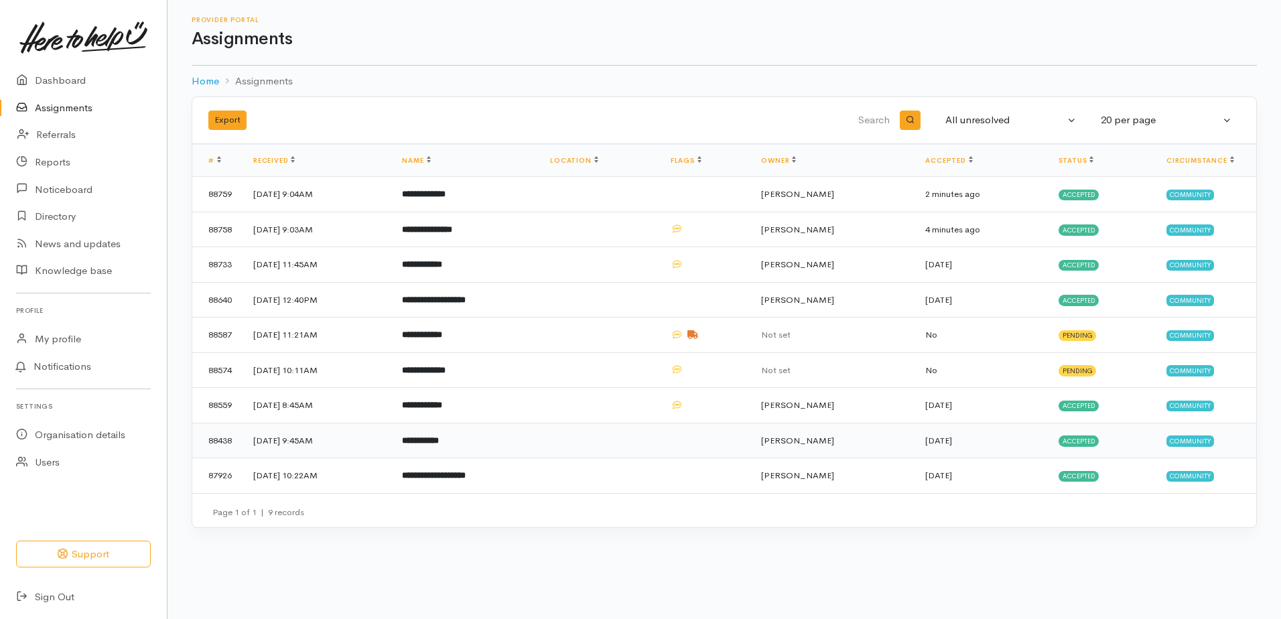
click at [439, 441] on b "**********" at bounding box center [420, 440] width 37 height 9
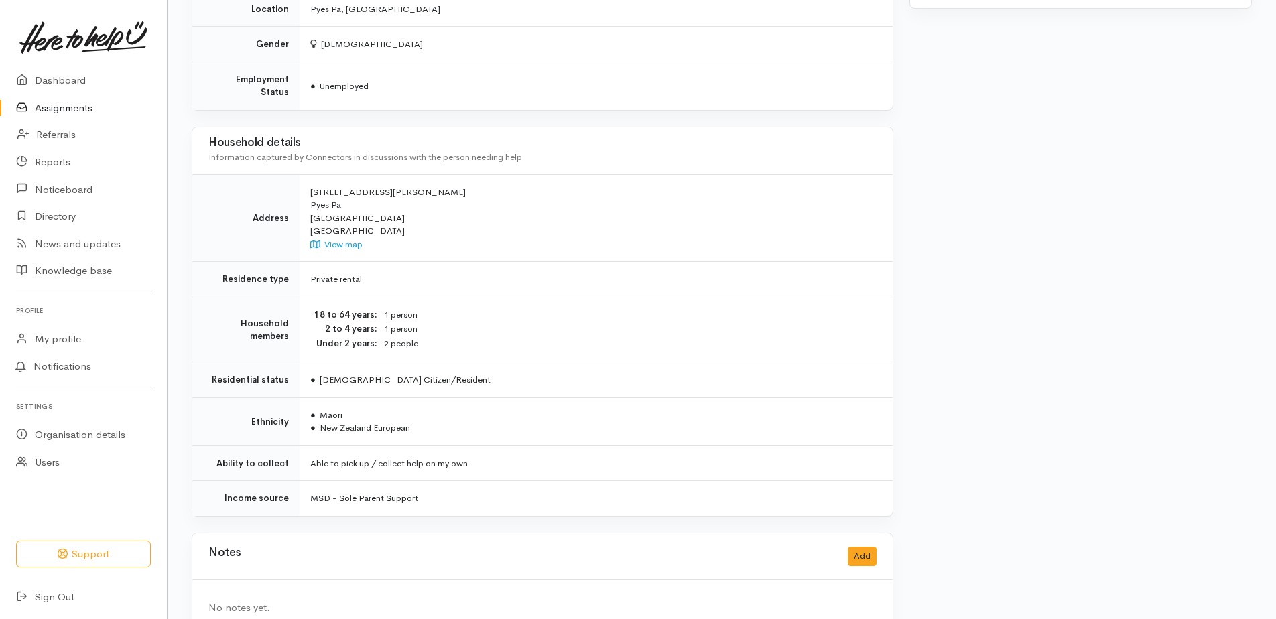
scroll to position [811, 0]
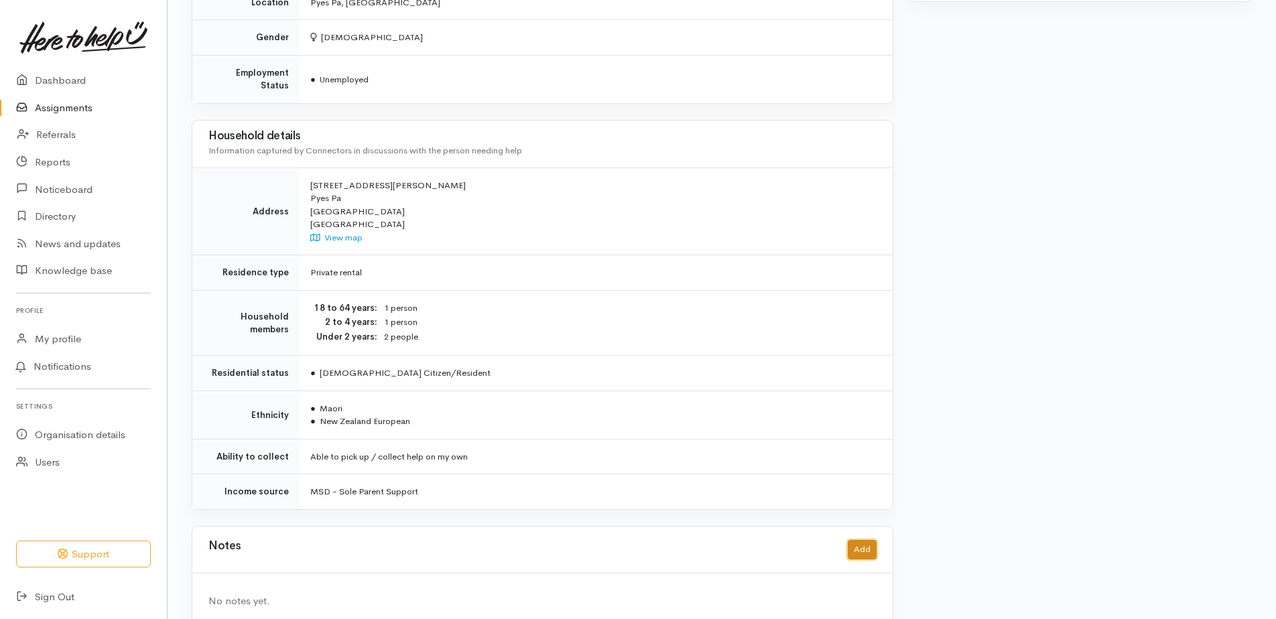
click at [864, 540] on button "Add" at bounding box center [861, 549] width 29 height 19
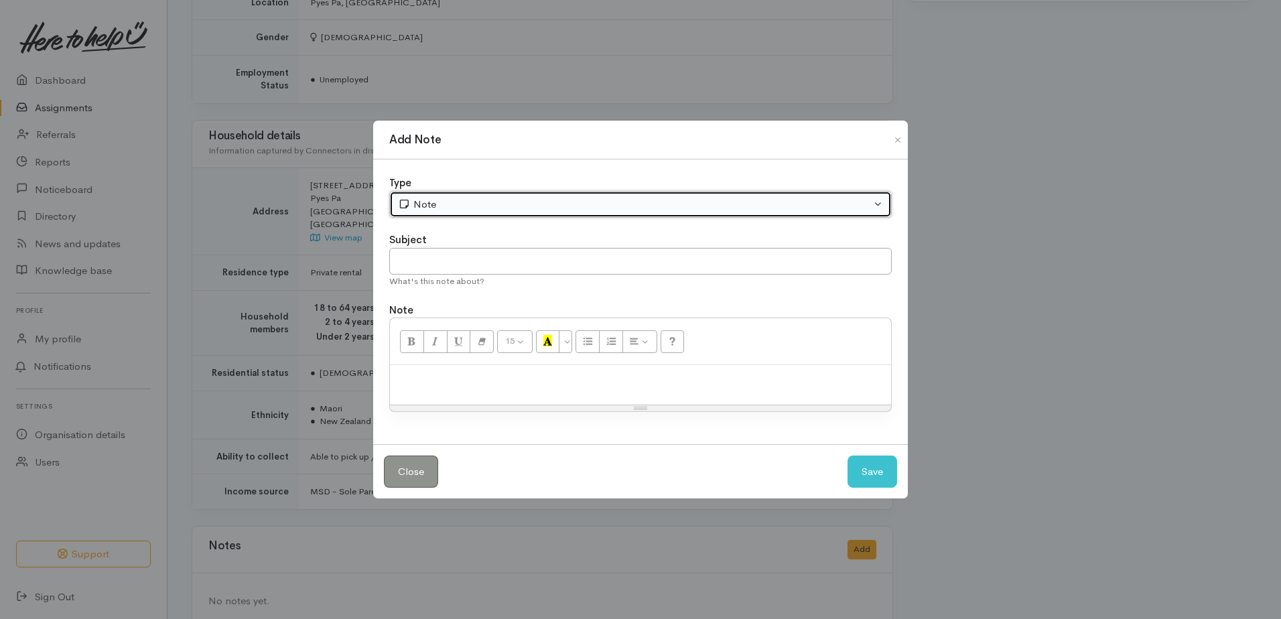
click at [450, 206] on div "Note" at bounding box center [634, 204] width 473 height 15
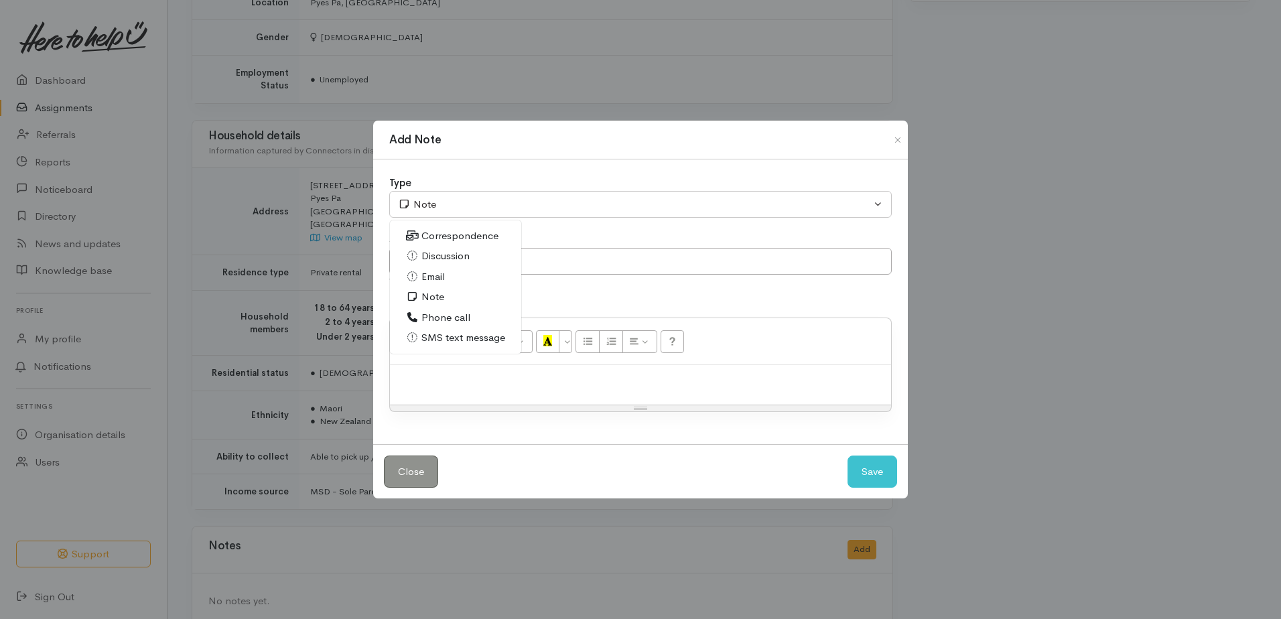
click at [452, 251] on span "Discussion" at bounding box center [445, 256] width 48 height 15
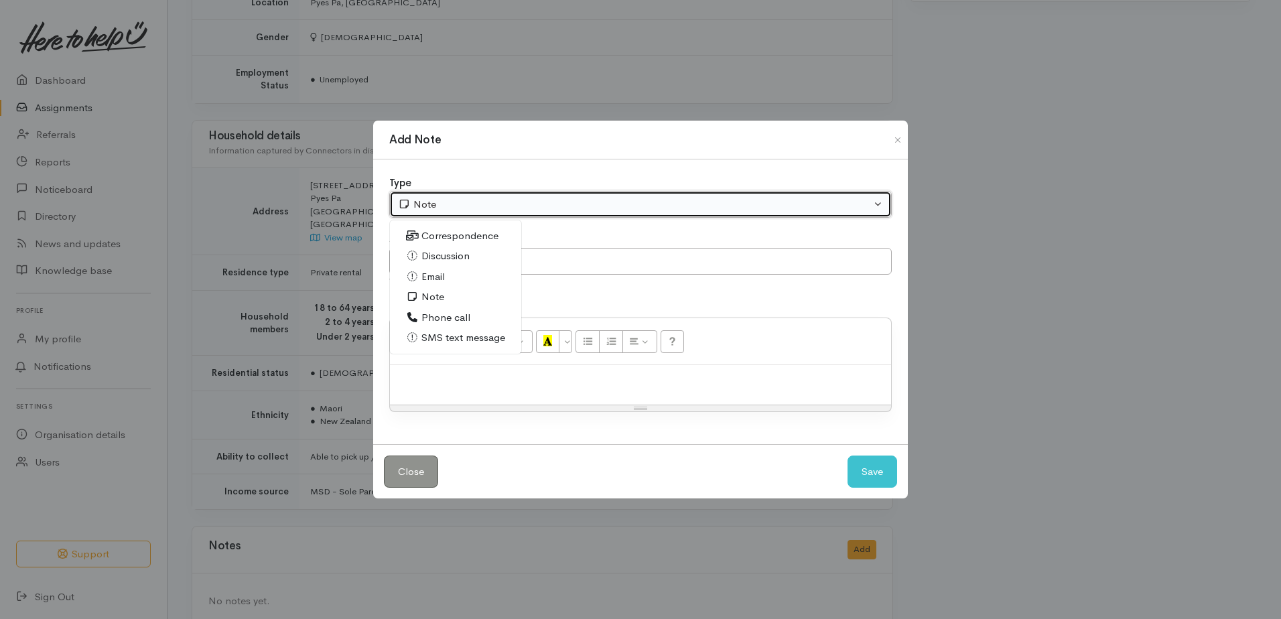
select select "4"
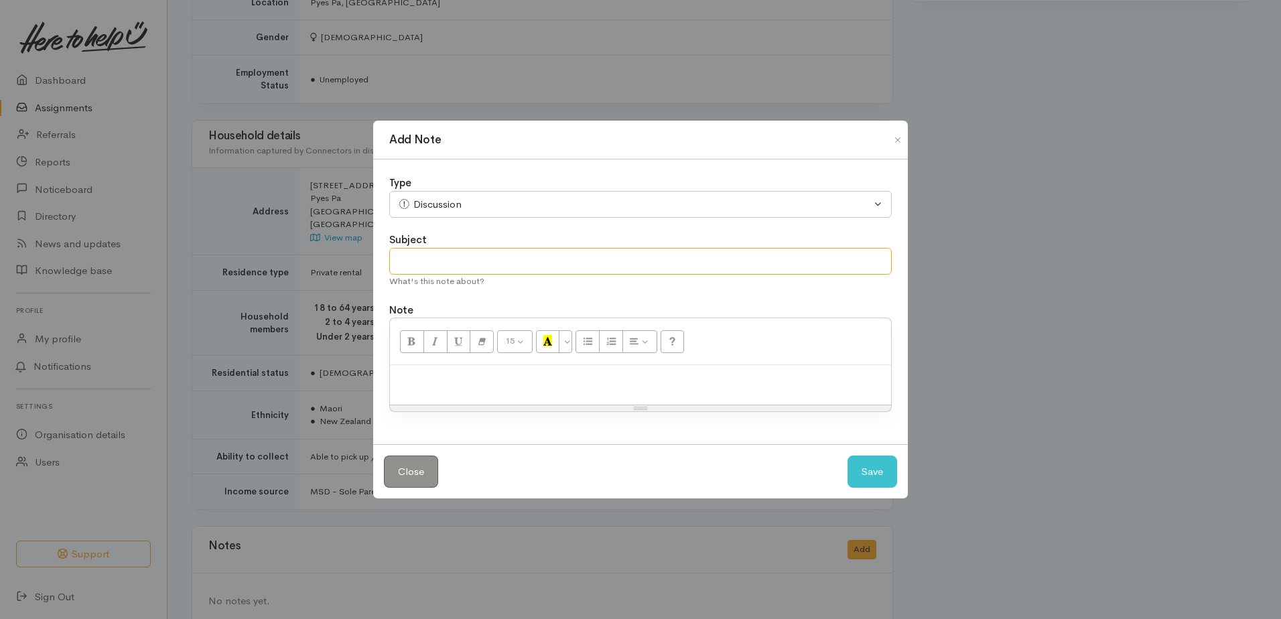
click at [433, 257] on input "text" at bounding box center [640, 261] width 502 height 27
type input "Phonecall"
click at [459, 378] on p at bounding box center [641, 379] width 488 height 15
click at [875, 463] on button "Save" at bounding box center [872, 472] width 50 height 33
select select "1"
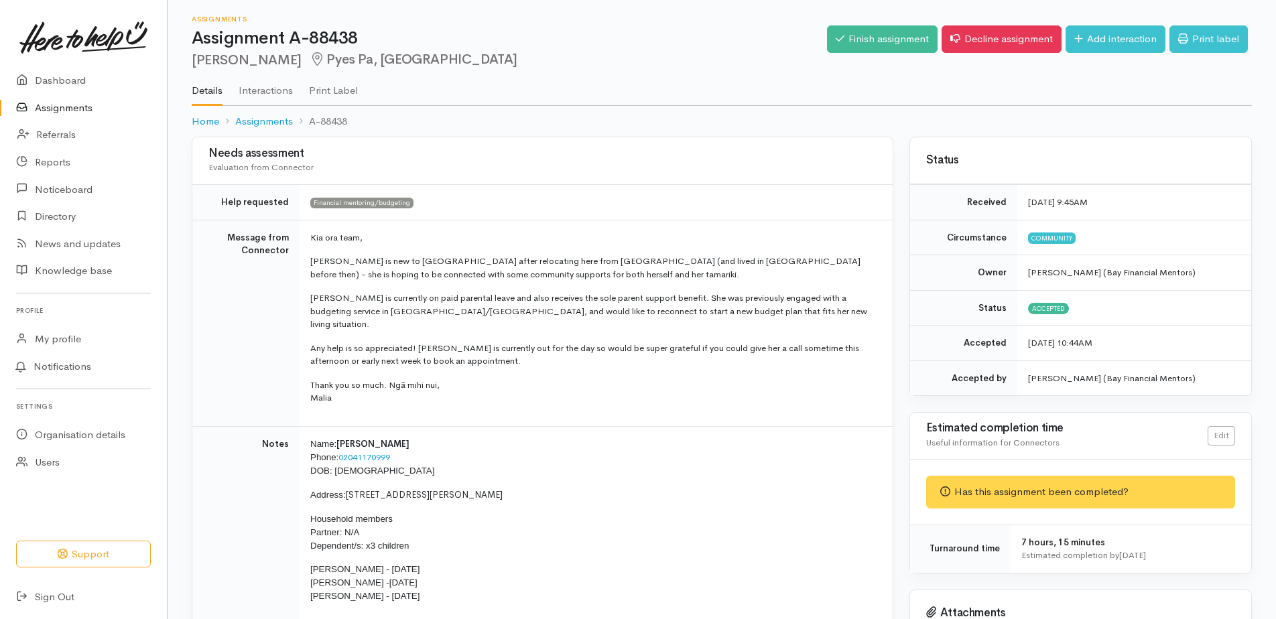
scroll to position [0, 0]
click at [864, 40] on link "Finish assignment" at bounding box center [882, 39] width 111 height 27
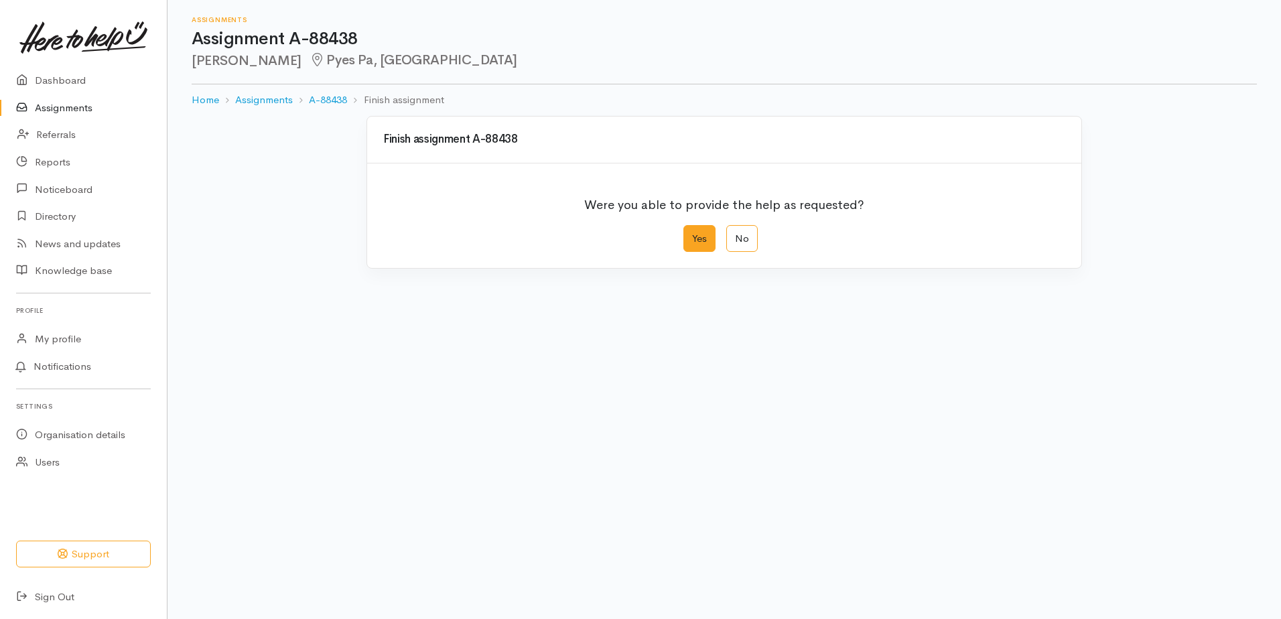
click at [692, 241] on label "Yes" at bounding box center [699, 238] width 32 height 27
click at [692, 234] on input "Yes" at bounding box center [687, 229] width 9 height 9
radio input "true"
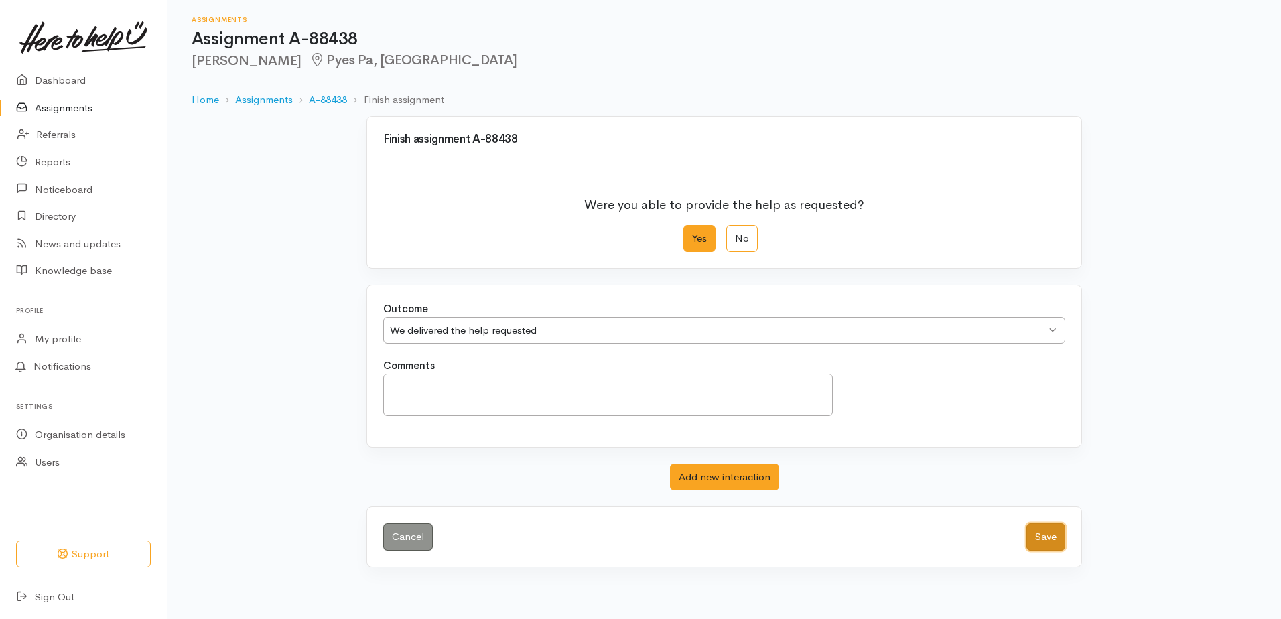
click at [1043, 543] on button "Save" at bounding box center [1045, 536] width 39 height 27
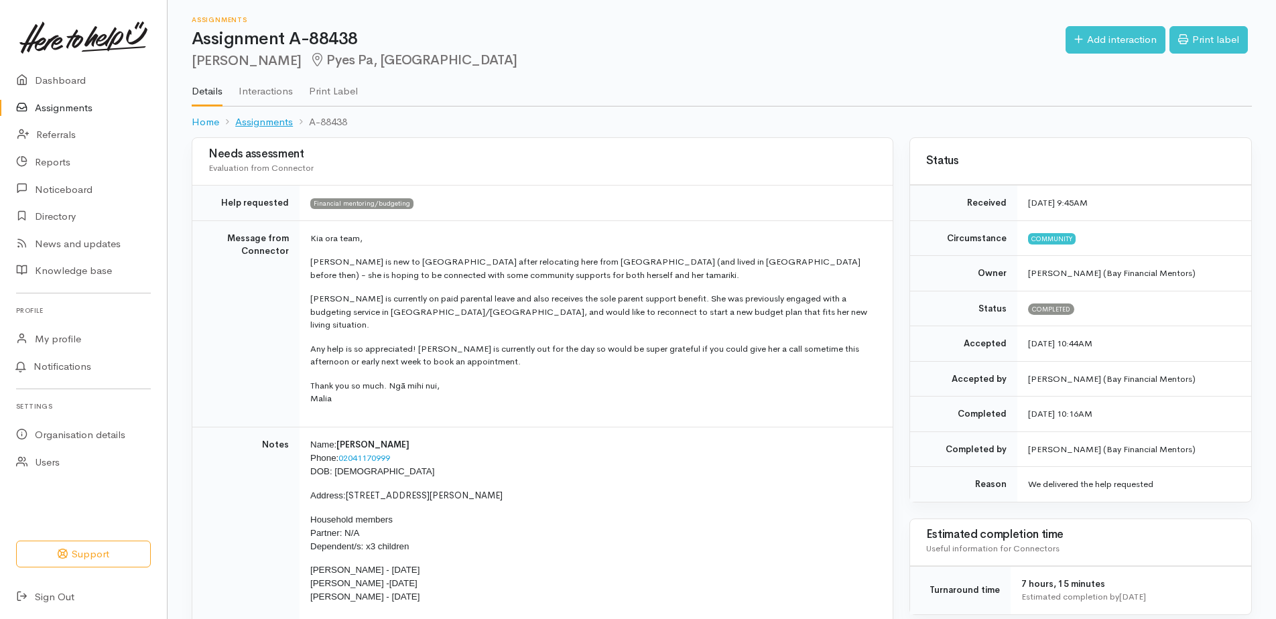
click at [255, 117] on link "Assignments" at bounding box center [264, 122] width 58 height 15
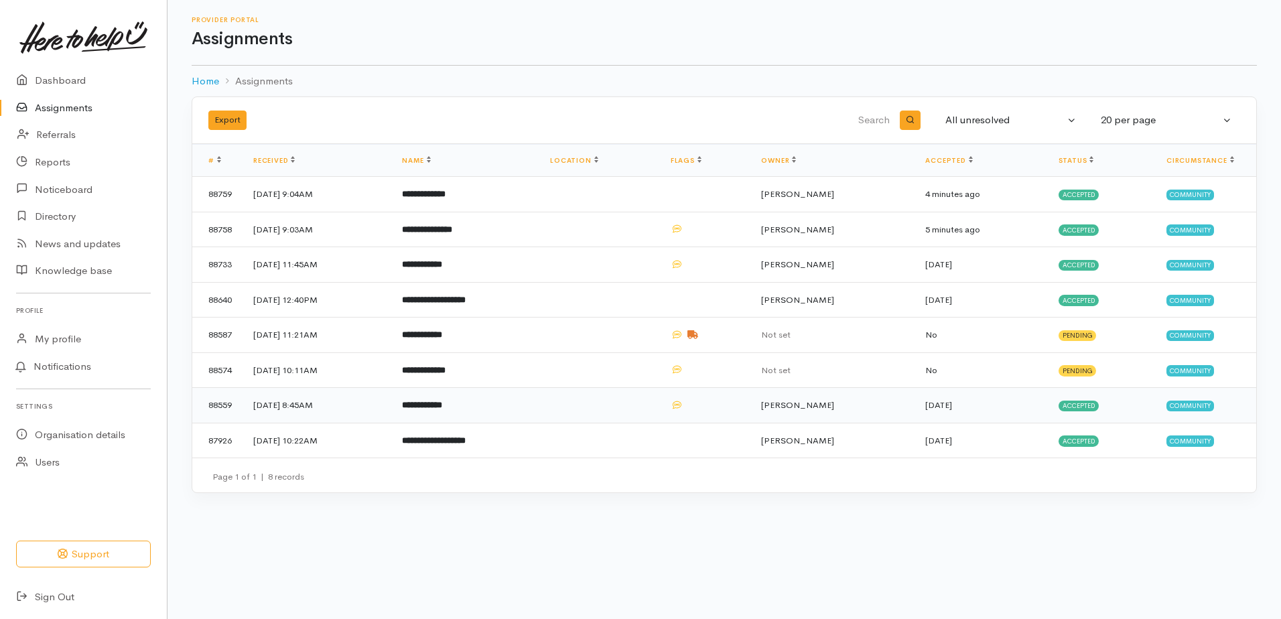
click at [442, 403] on b "**********" at bounding box center [422, 405] width 40 height 9
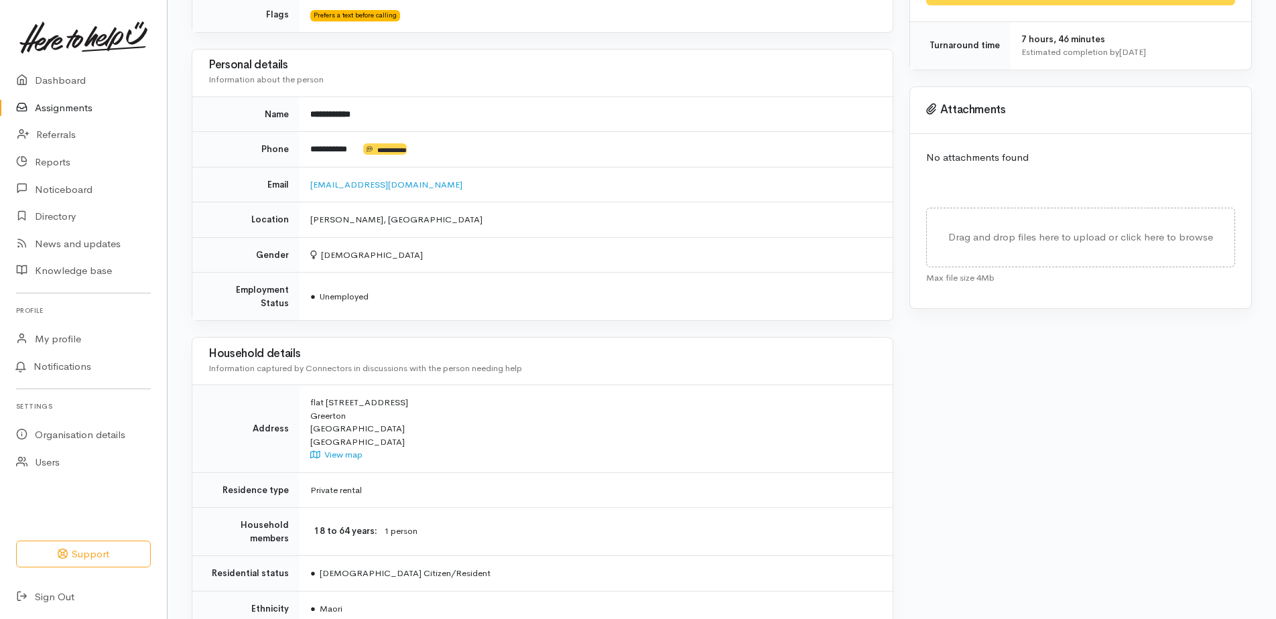
scroll to position [302, 0]
